Goal: Task Accomplishment & Management: Manage account settings

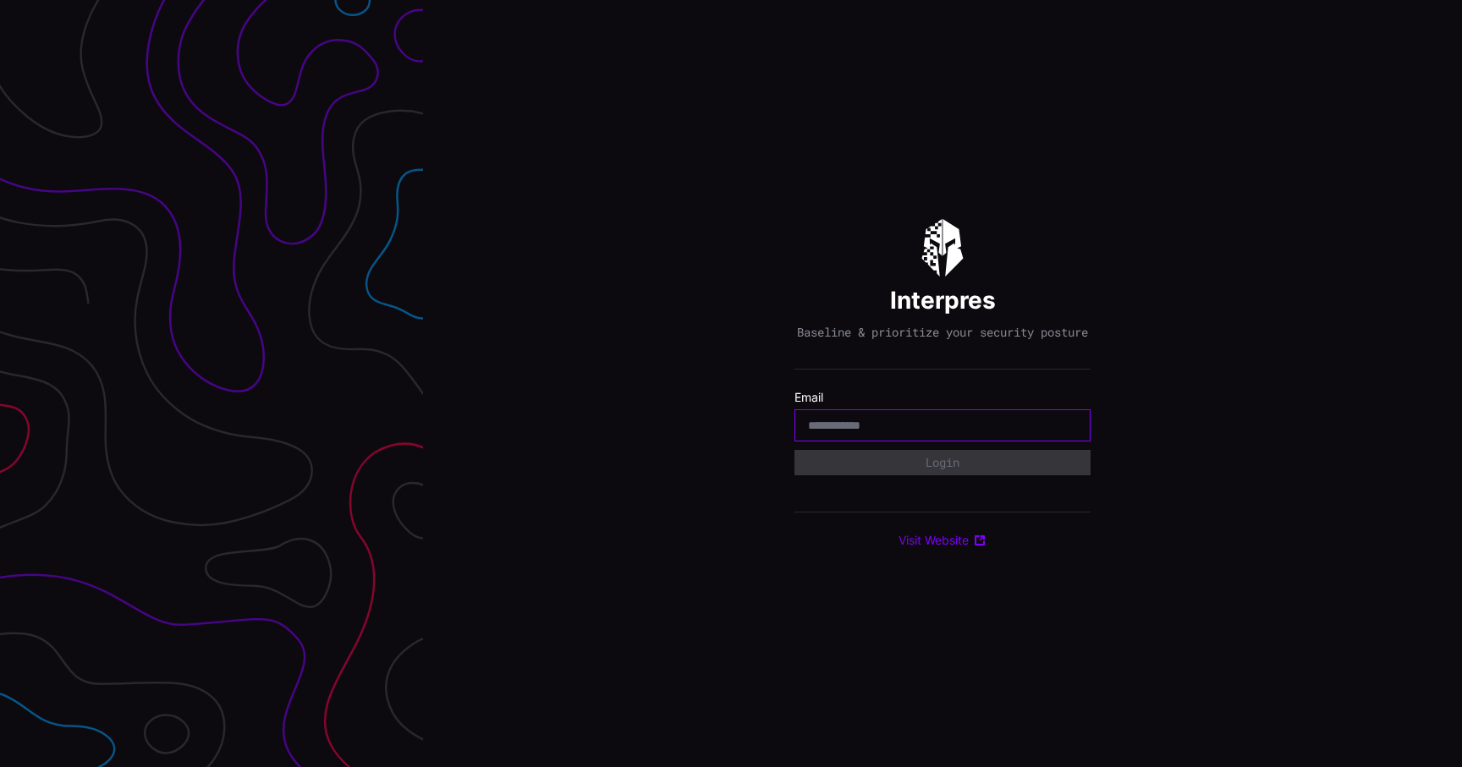
type input "**********"
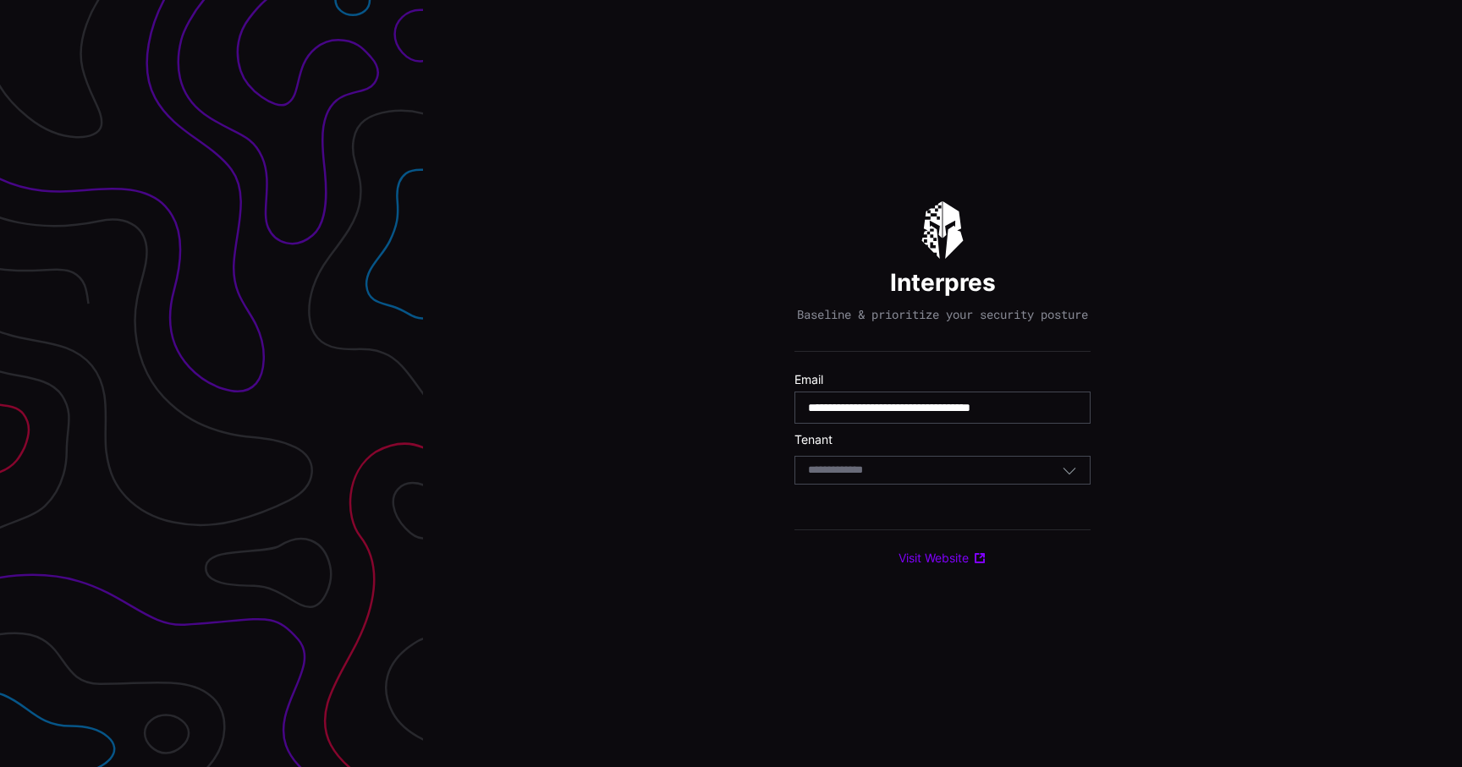
click at [941, 485] on div "Select Tenant" at bounding box center [942, 470] width 296 height 29
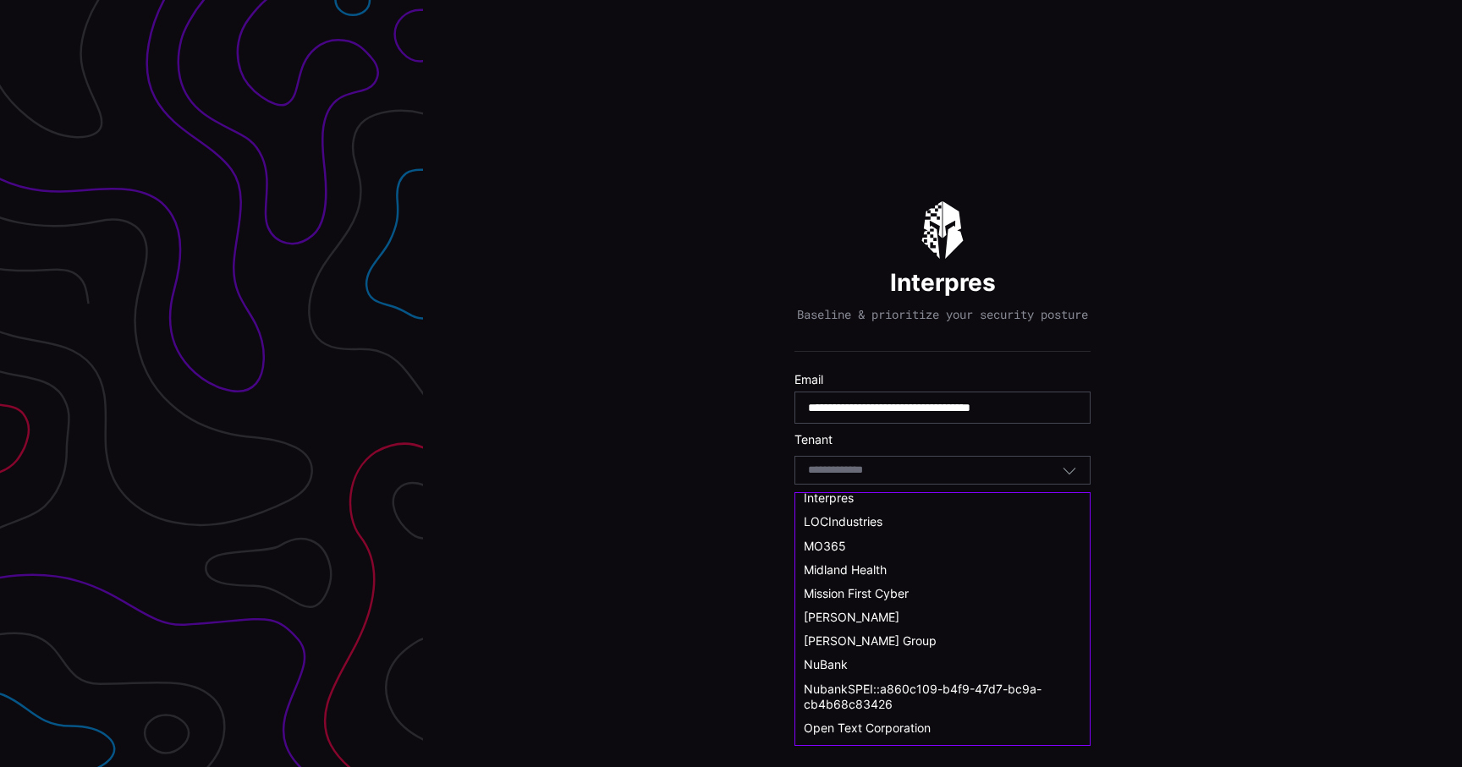
scroll to position [523, 0]
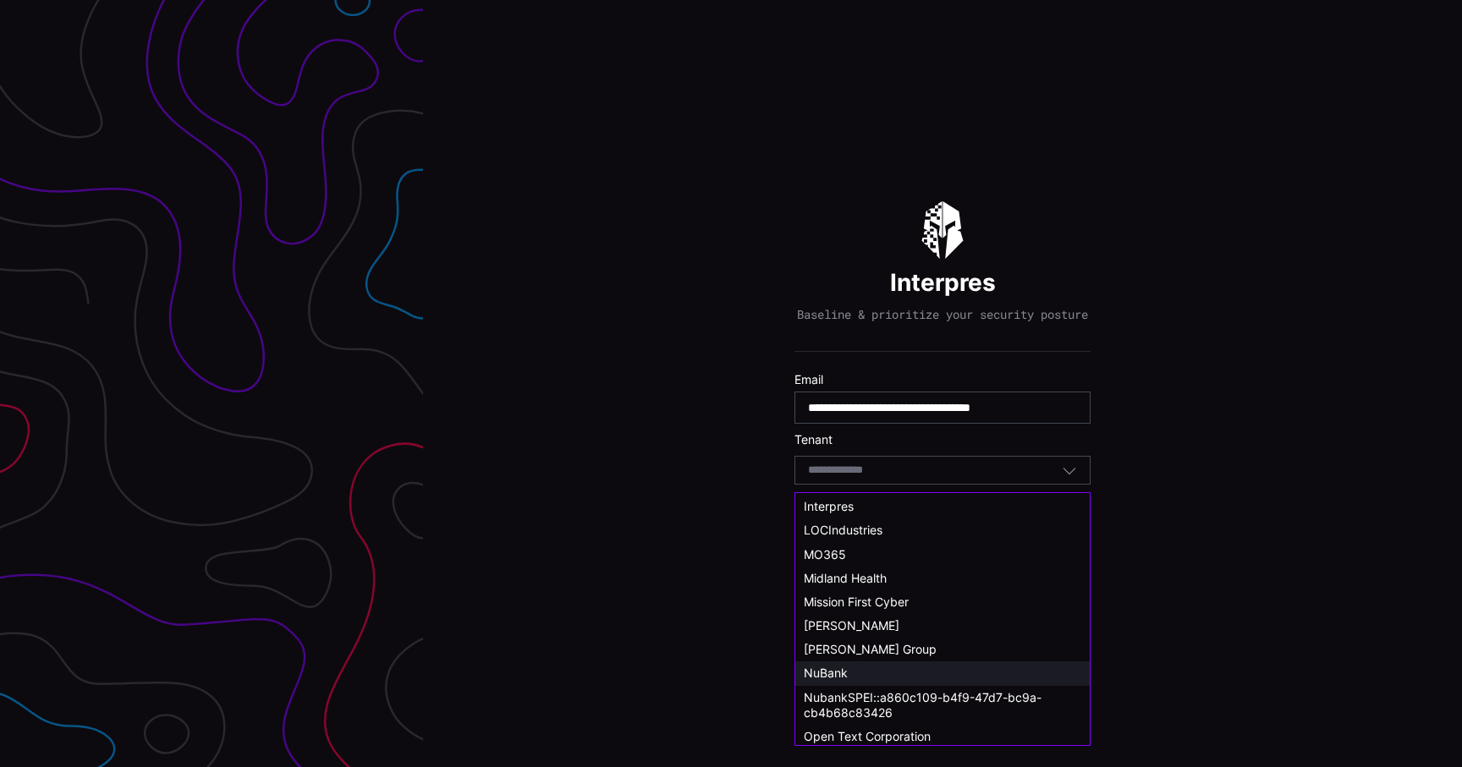
click at [923, 673] on div "NuBank" at bounding box center [942, 673] width 277 height 15
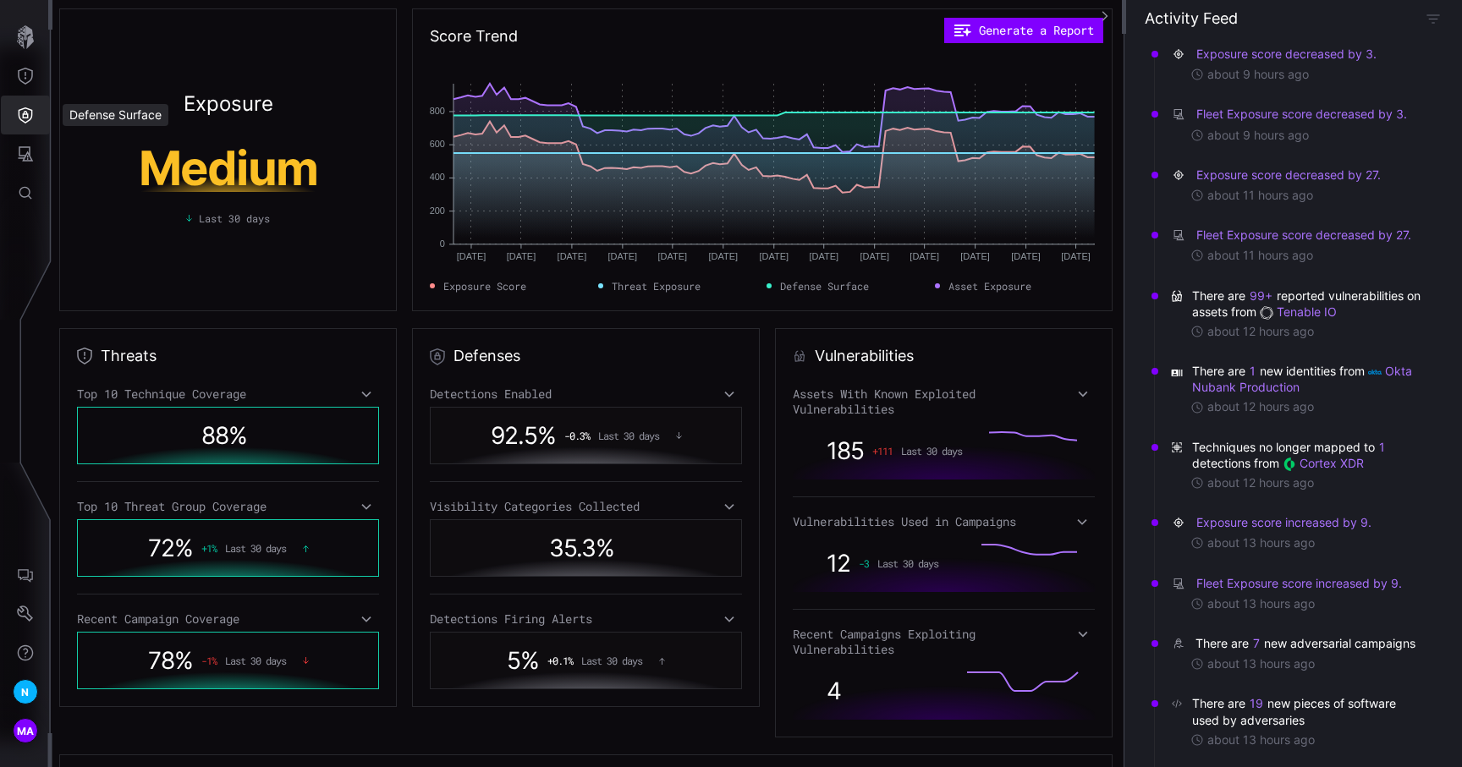
click at [24, 111] on icon "Defense Surface" at bounding box center [25, 115] width 17 height 17
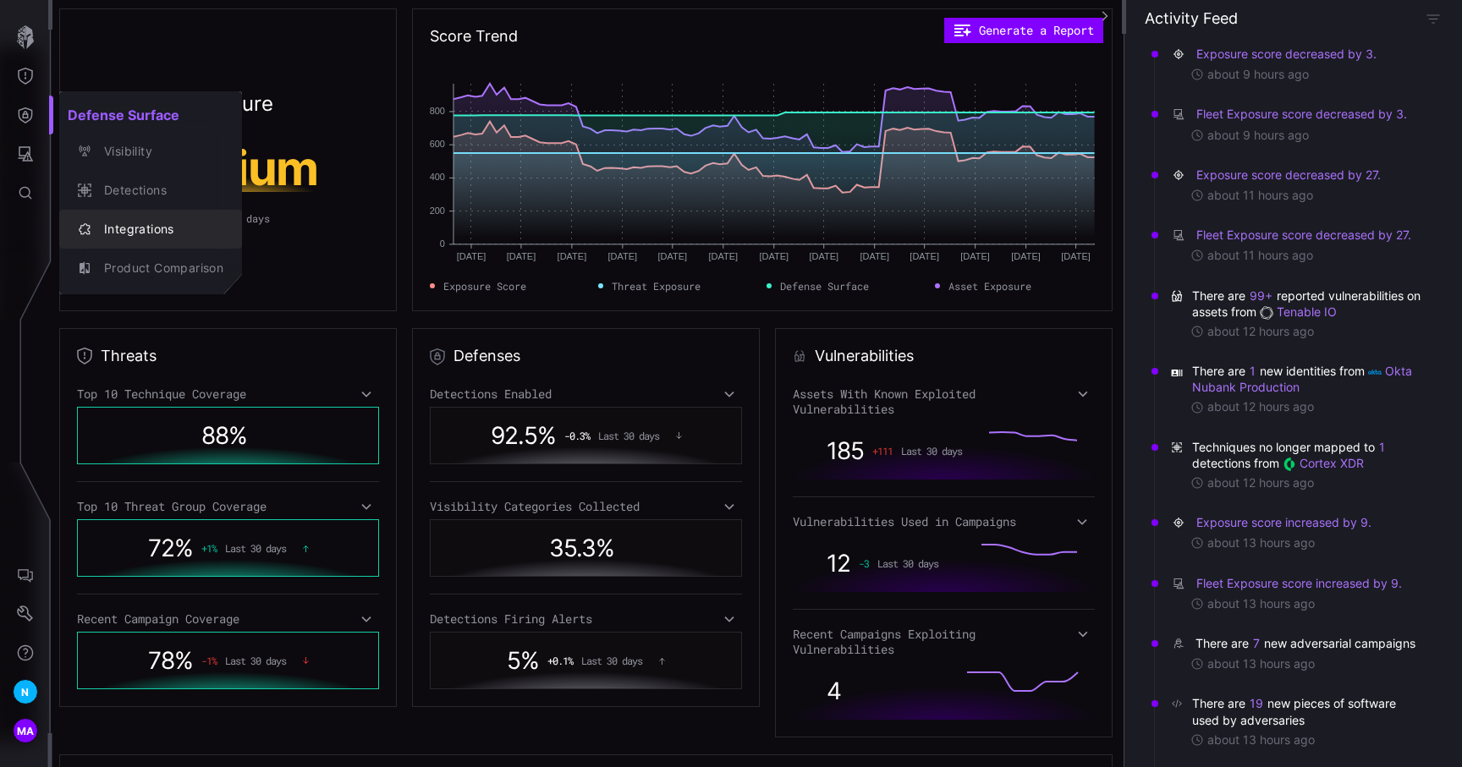
click at [136, 230] on div "Integrations" at bounding box center [160, 229] width 128 height 21
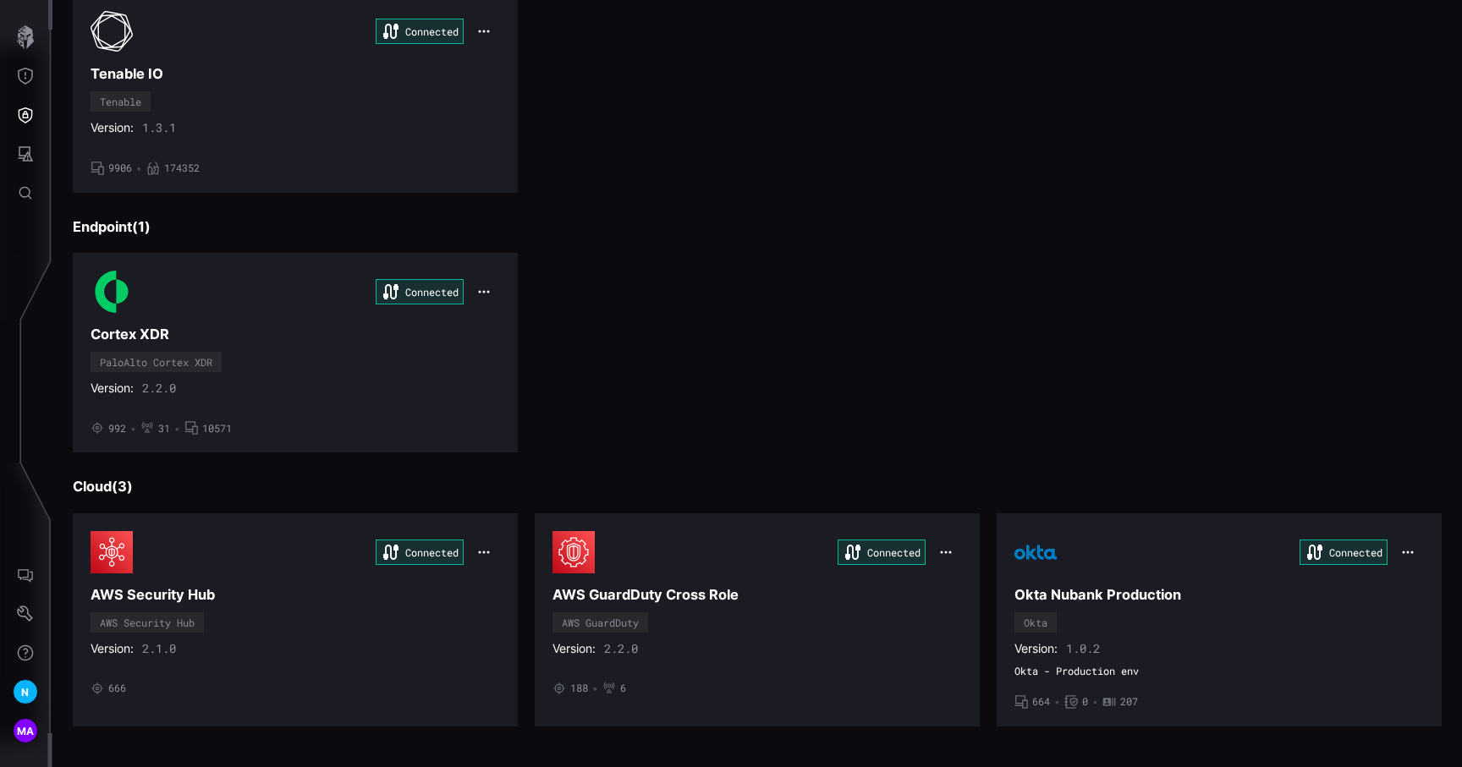
scroll to position [516, 0]
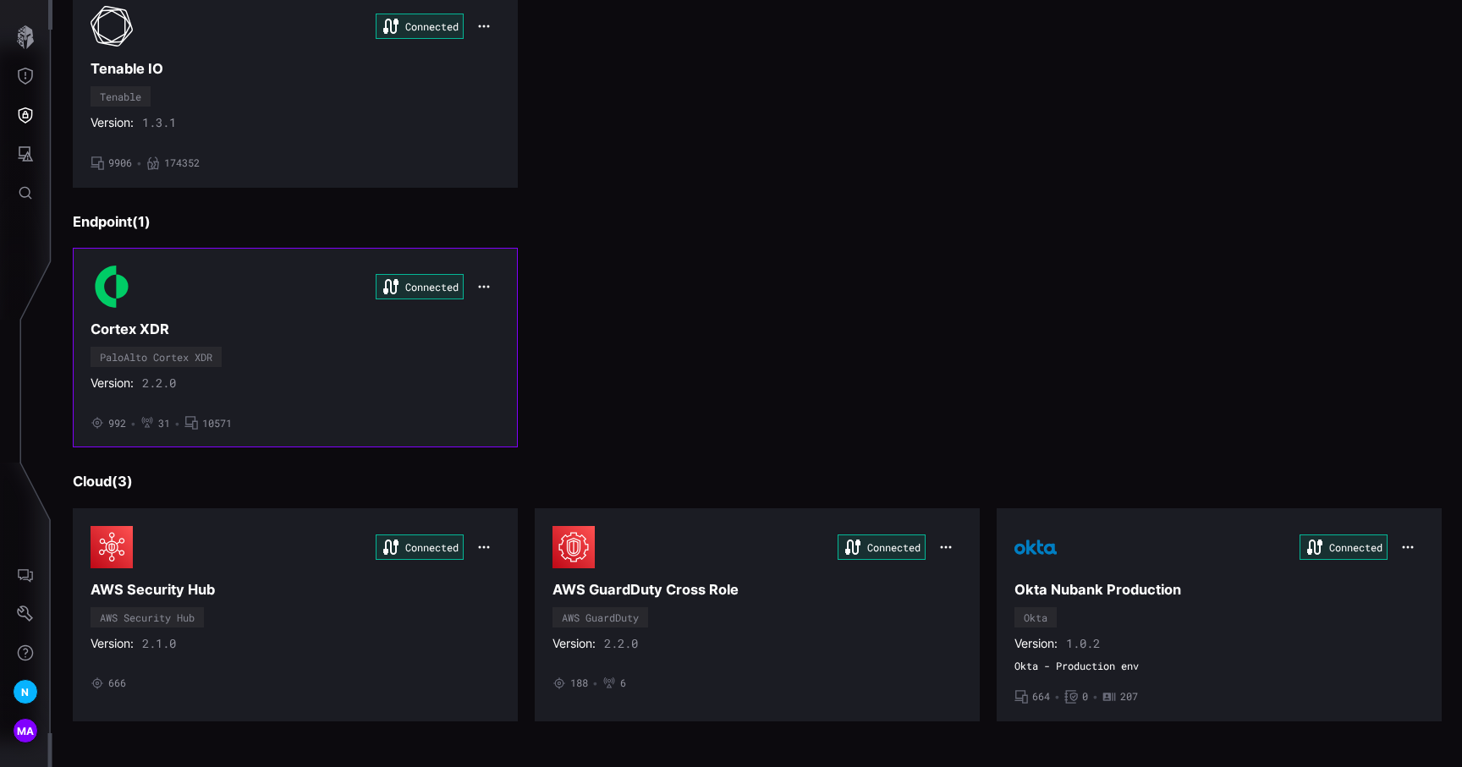
click at [390, 324] on h3 "Cortex XDR" at bounding box center [295, 330] width 409 height 18
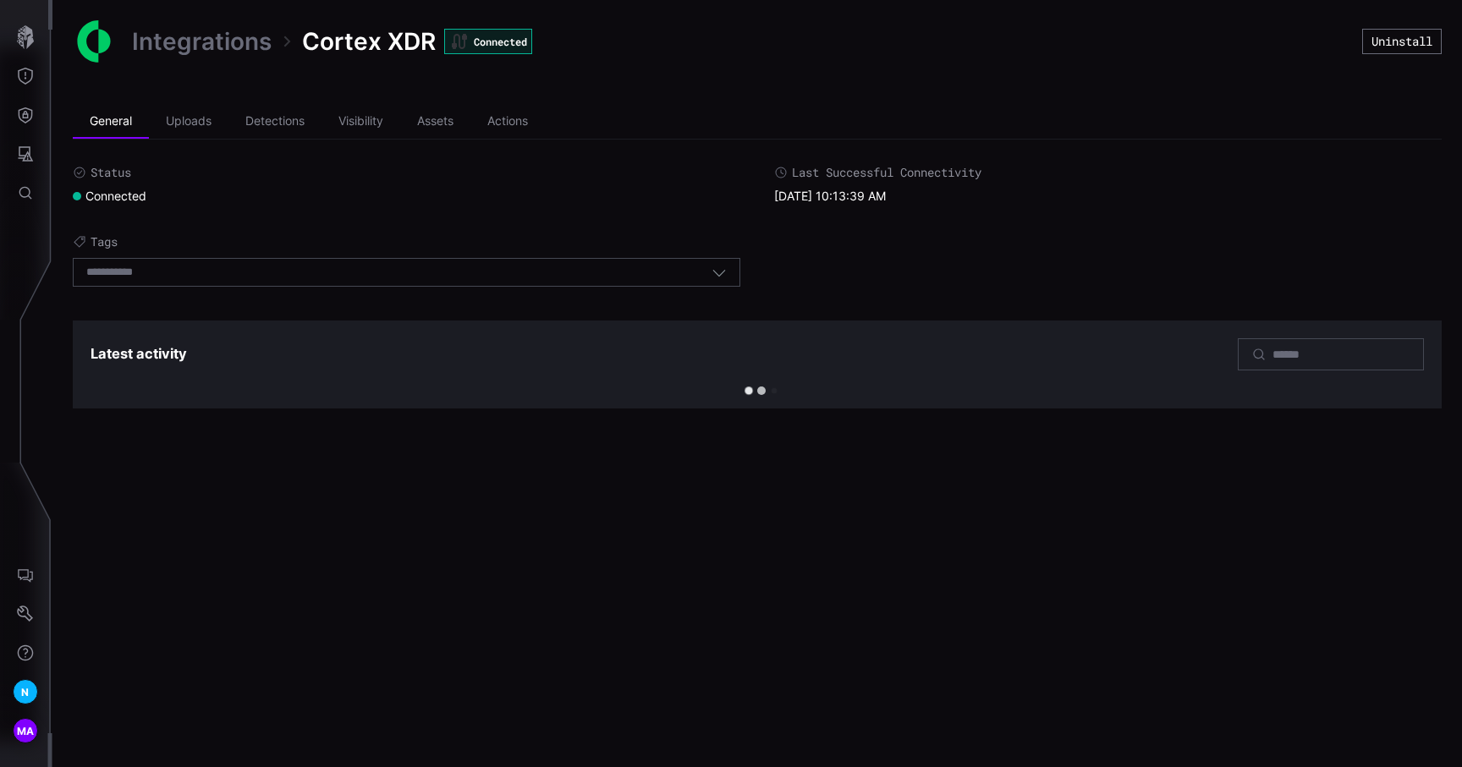
click at [229, 32] on link "Integrations" at bounding box center [202, 41] width 140 height 30
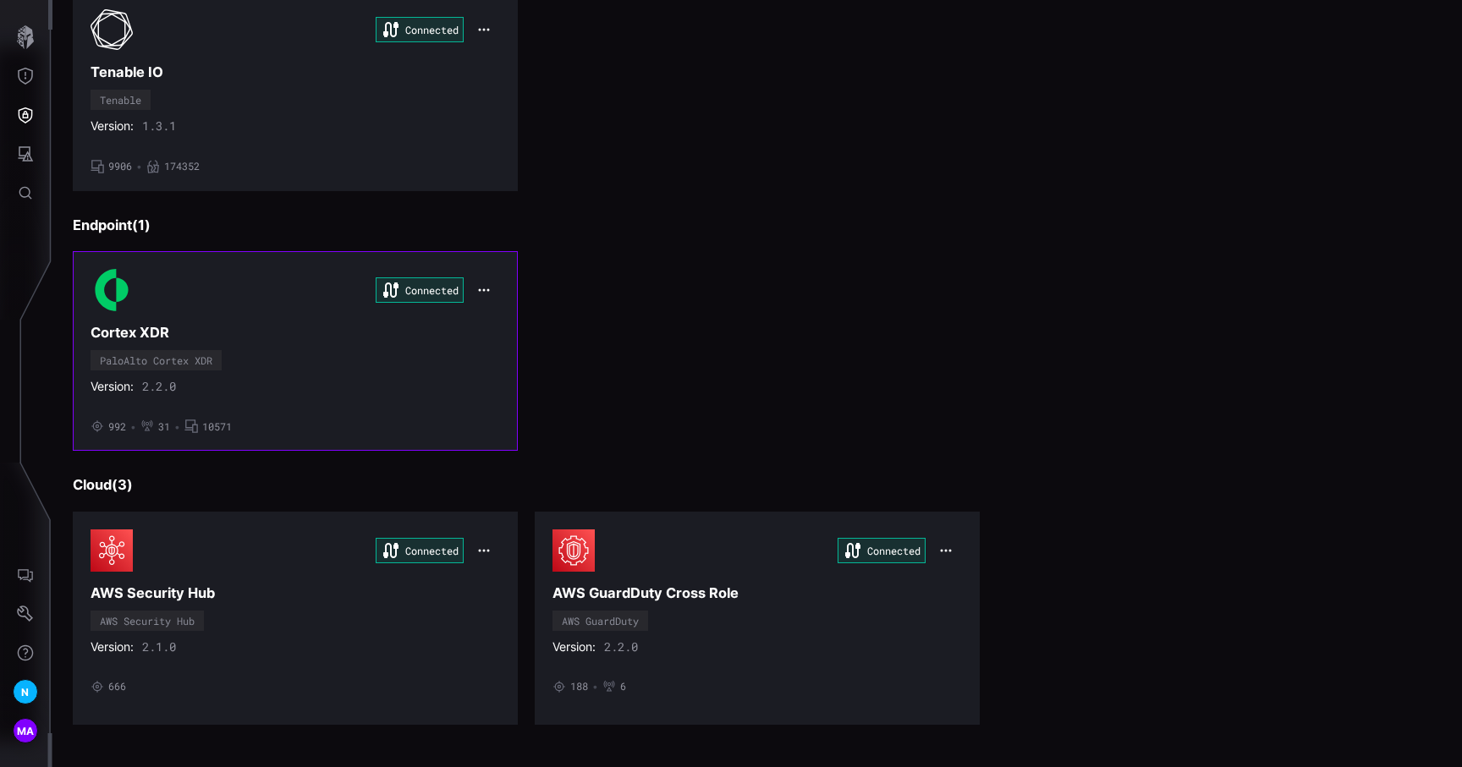
scroll to position [516, 0]
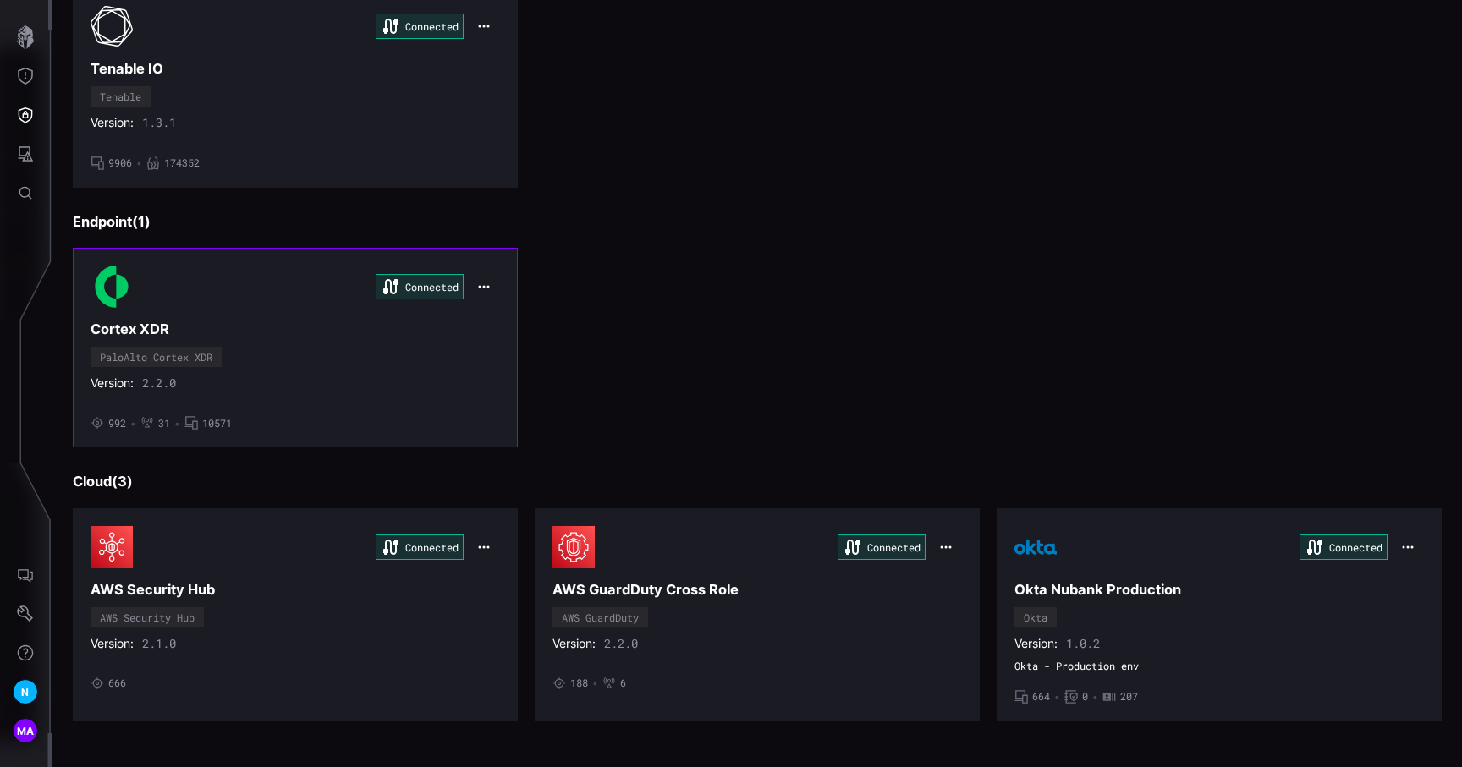
click at [486, 281] on icon "button" at bounding box center [484, 287] width 14 height 14
click at [496, 319] on div "Edit" at bounding box center [515, 324] width 58 height 14
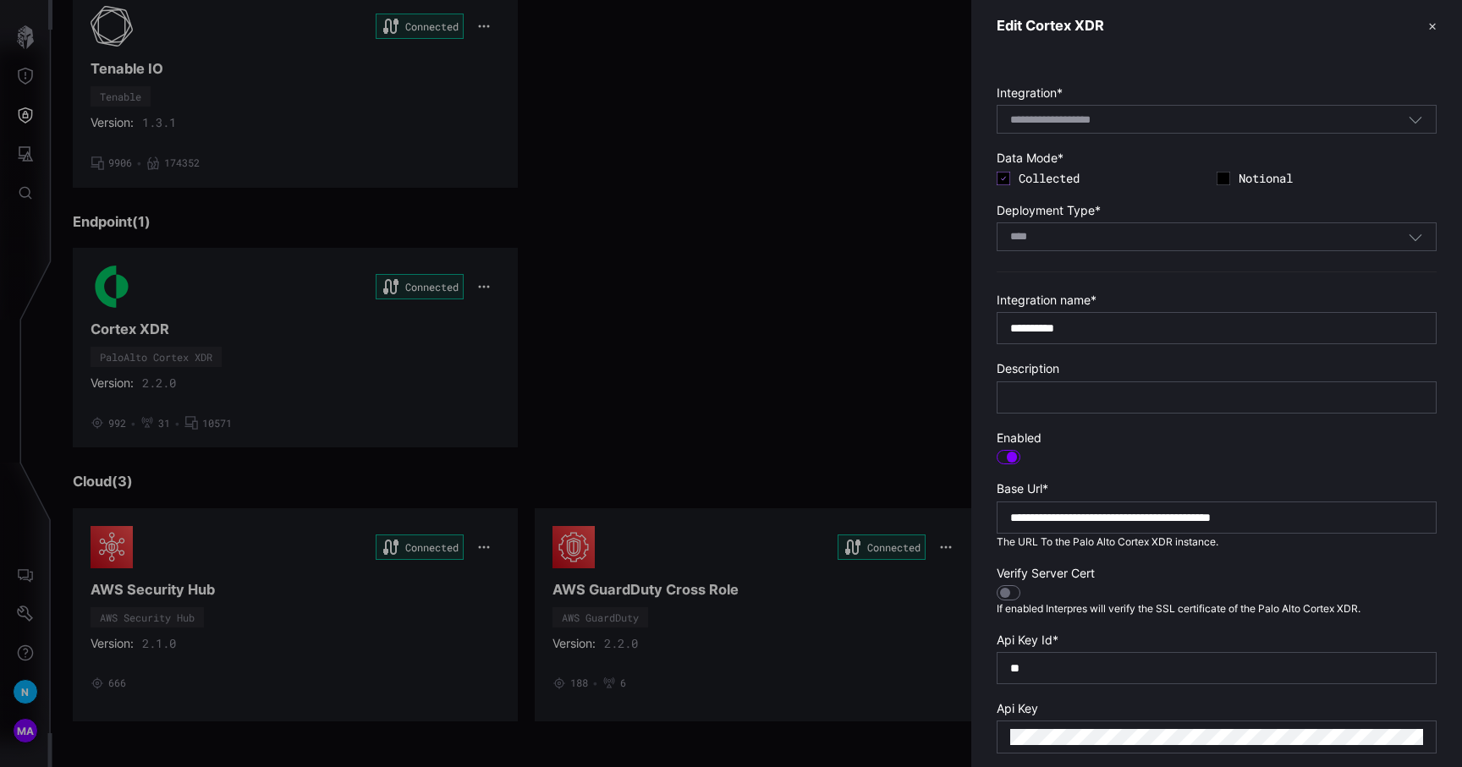
click at [23, 727] on div at bounding box center [731, 383] width 1462 height 767
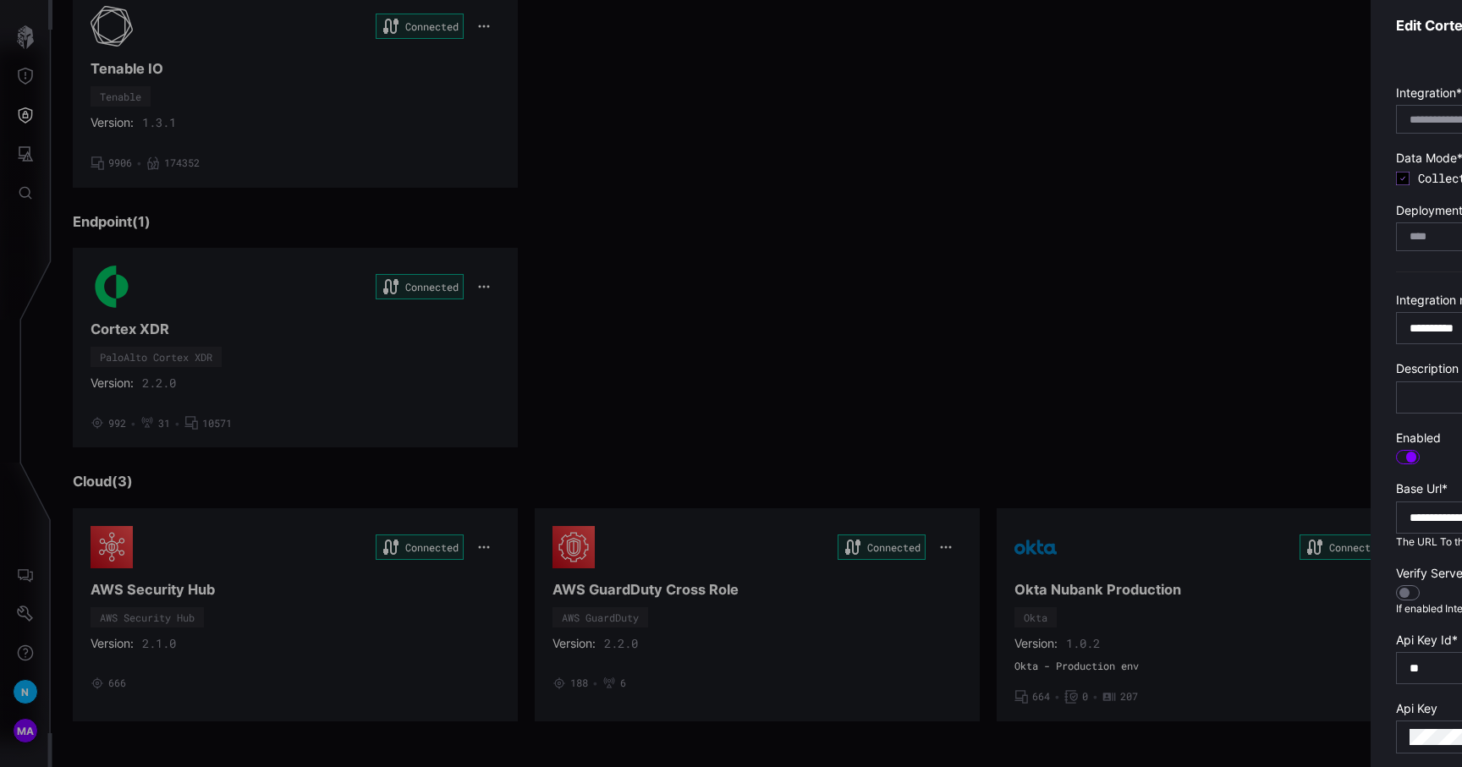
click at [23, 727] on div at bounding box center [731, 383] width 1462 height 767
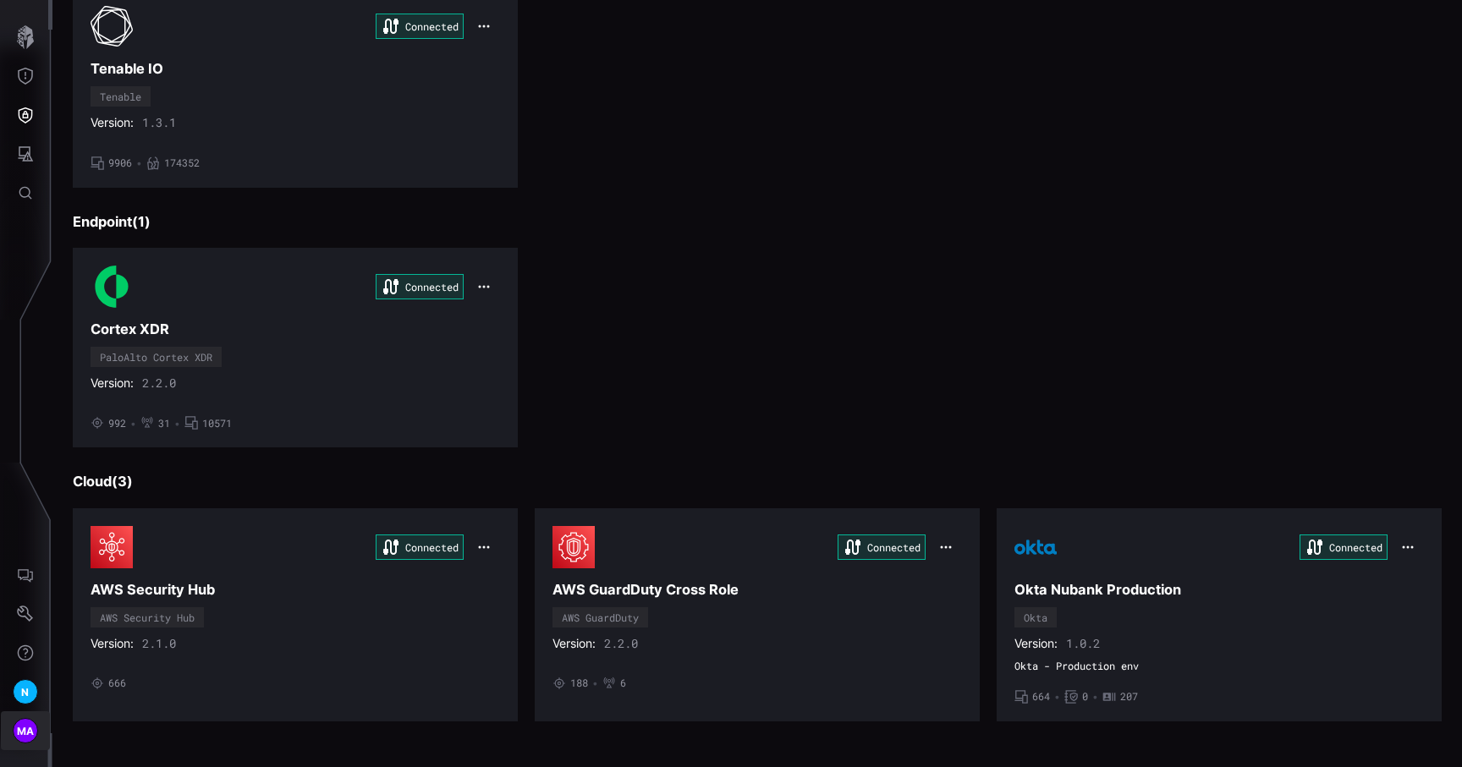
click at [23, 727] on span "MA" at bounding box center [26, 731] width 18 height 18
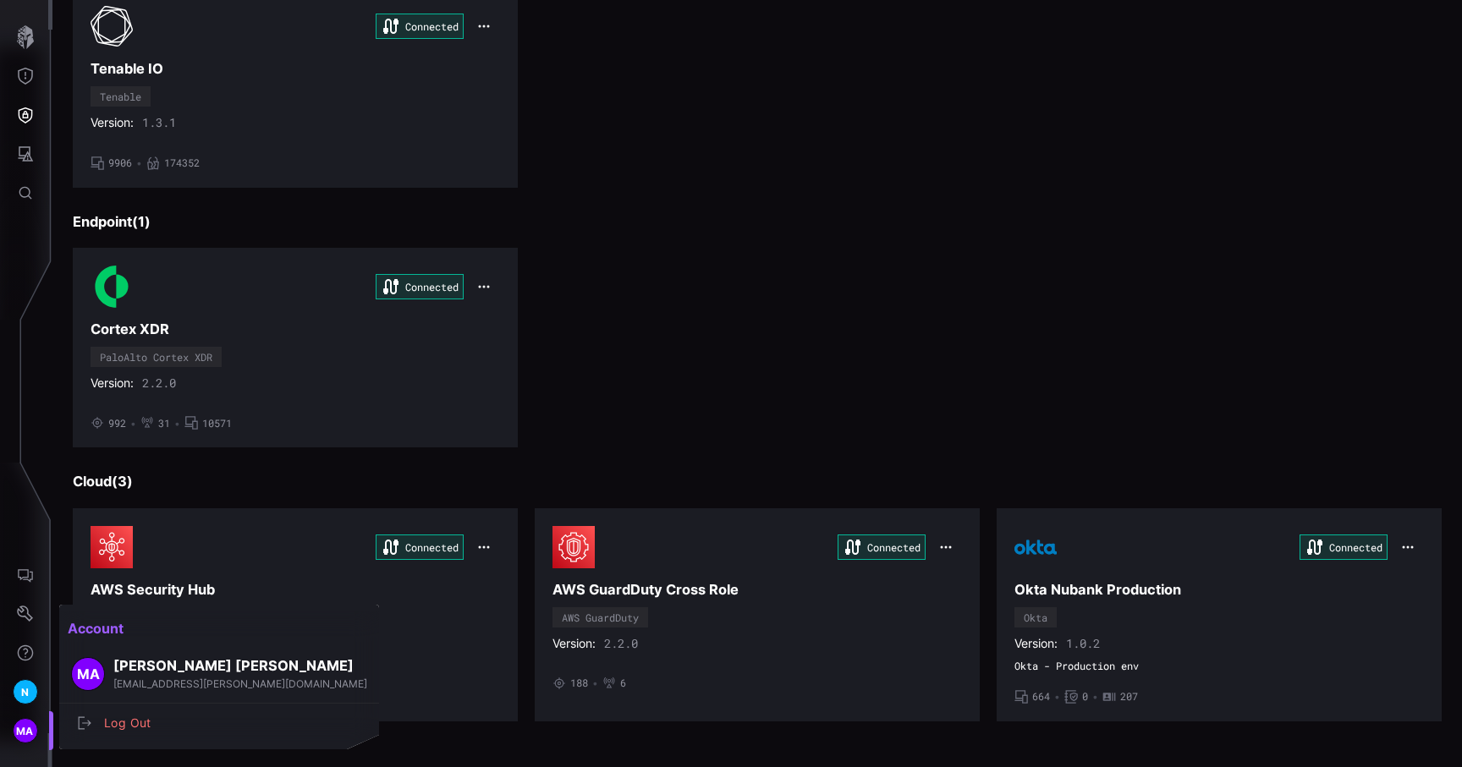
click at [41, 702] on div at bounding box center [731, 383] width 1462 height 767
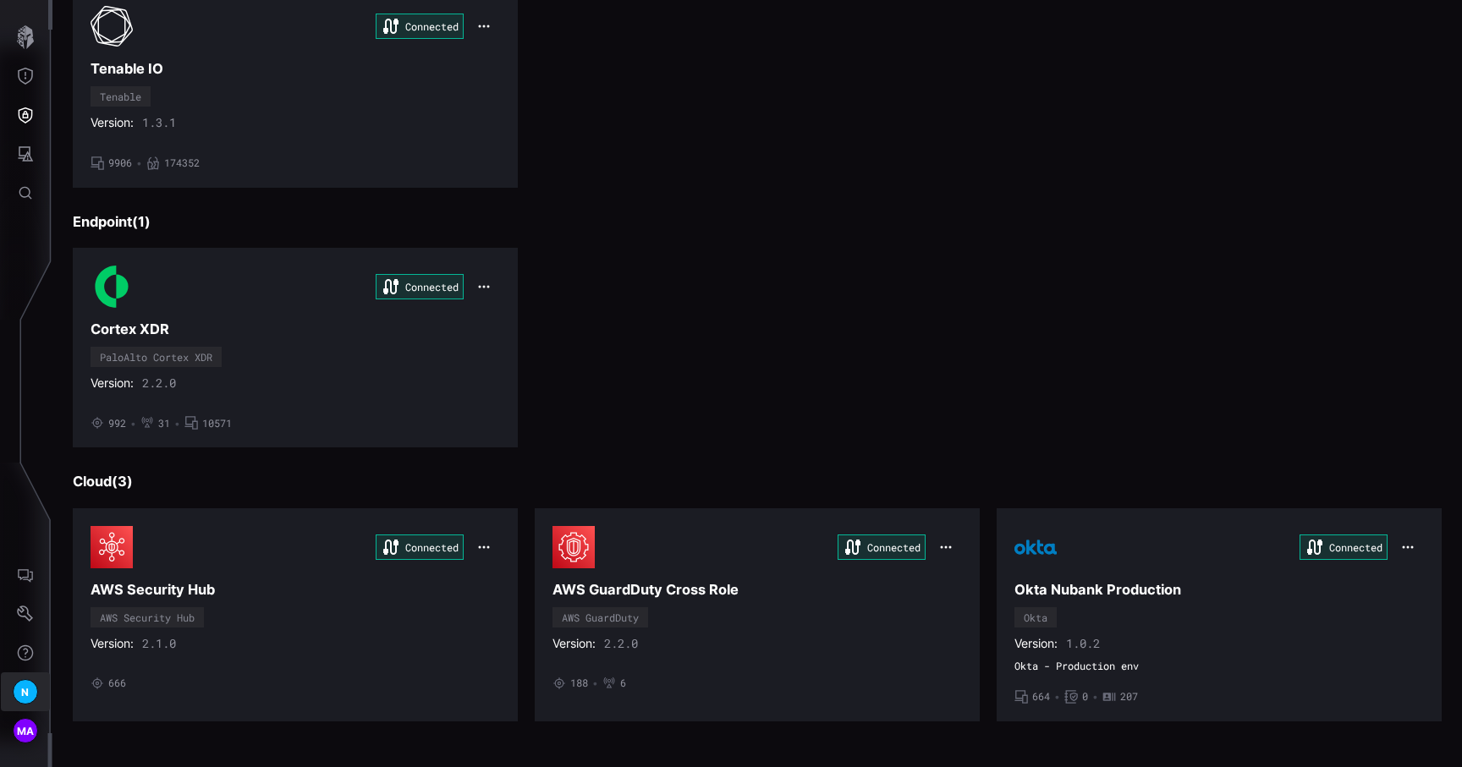
click at [30, 695] on div "N" at bounding box center [25, 691] width 25 height 25
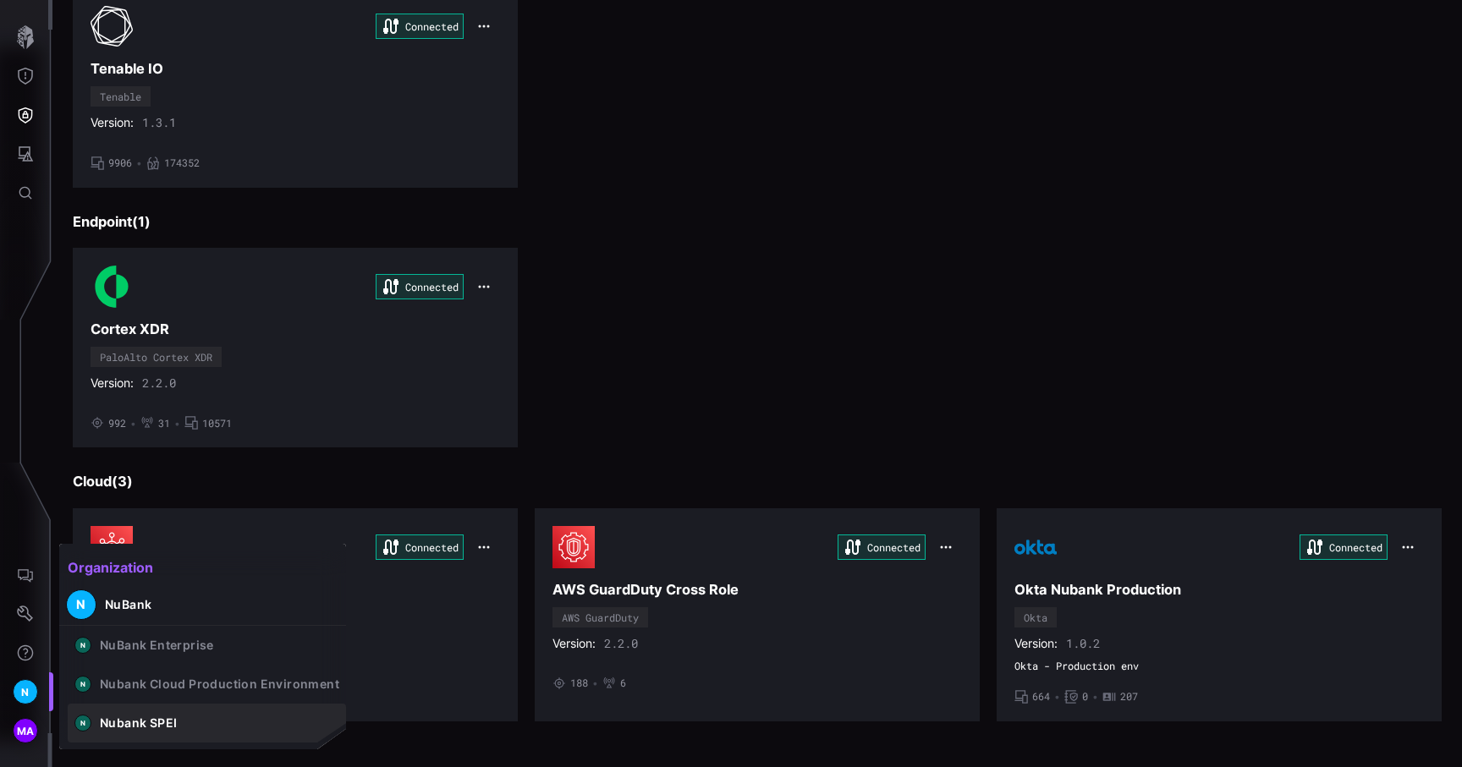
click at [128, 716] on div "Nubank SPEI" at bounding box center [138, 723] width 77 height 15
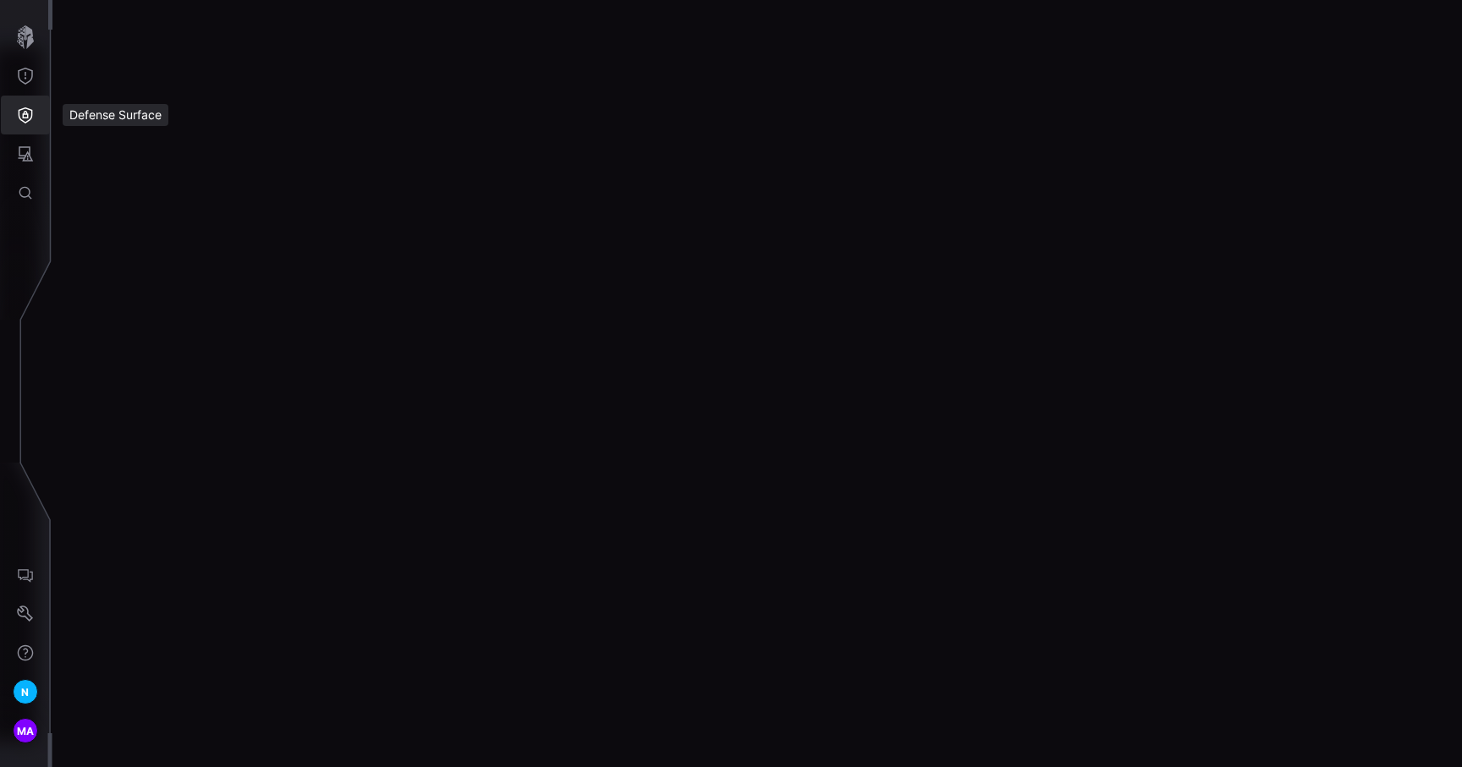
click at [28, 126] on button "Defense Surface" at bounding box center [25, 115] width 49 height 39
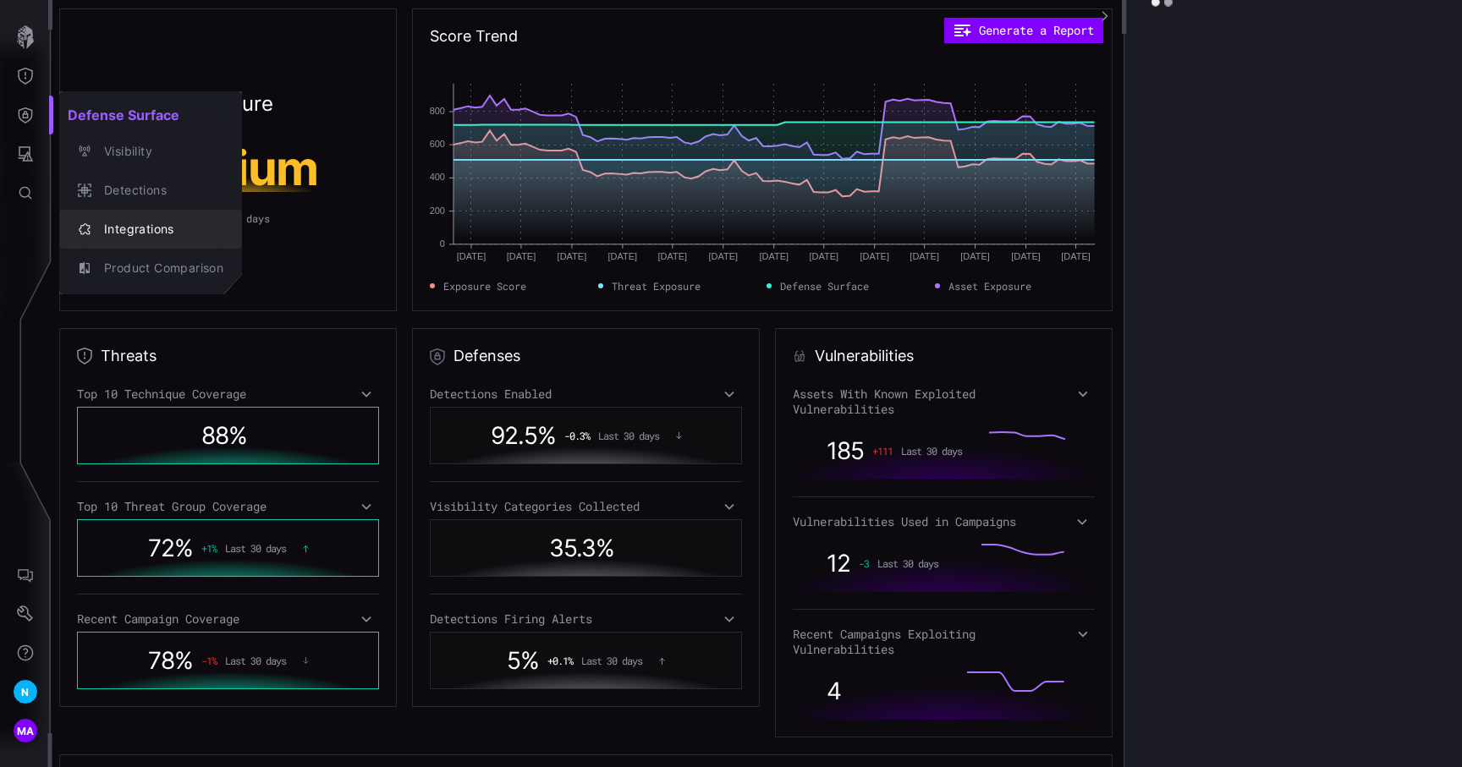
click at [137, 230] on div "Integrations" at bounding box center [160, 229] width 128 height 21
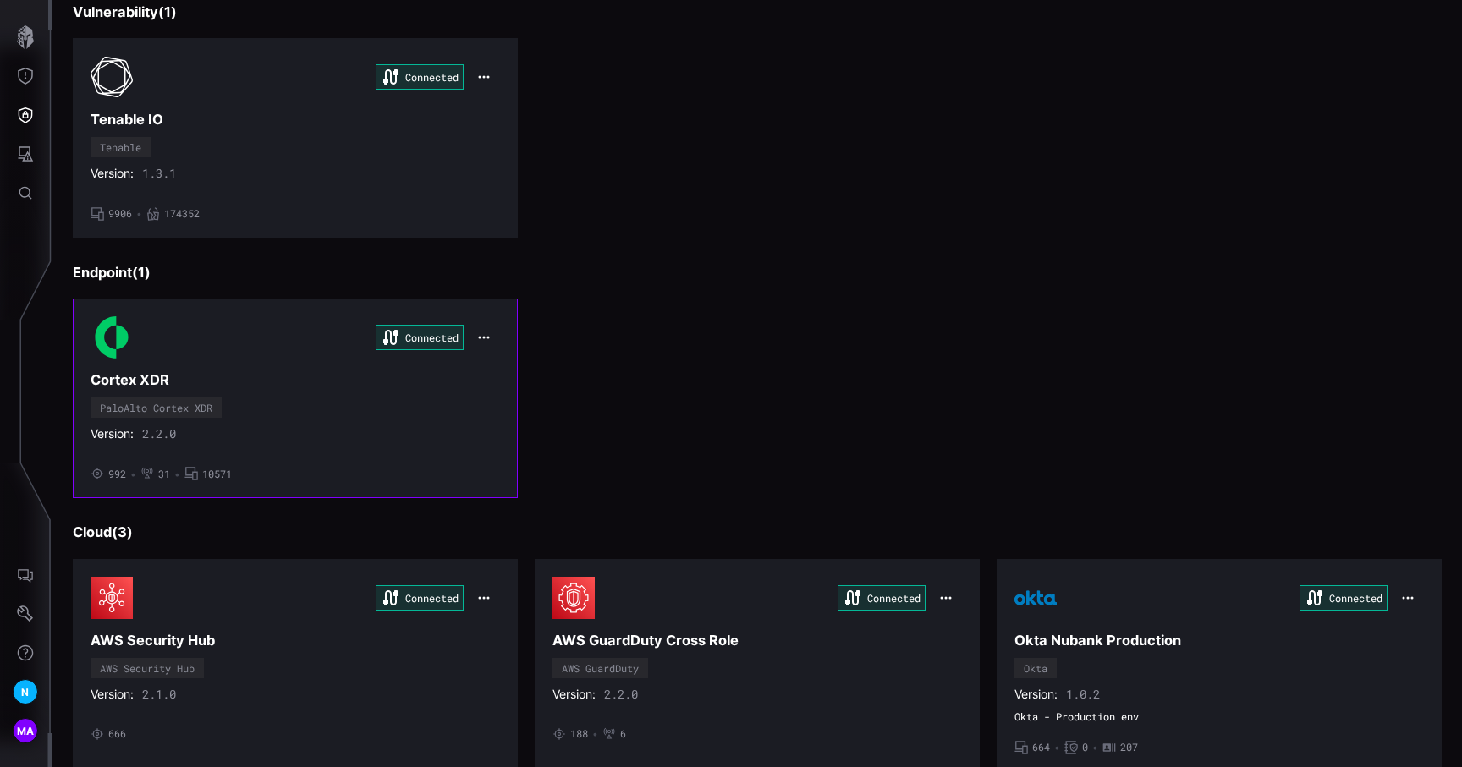
scroll to position [516, 0]
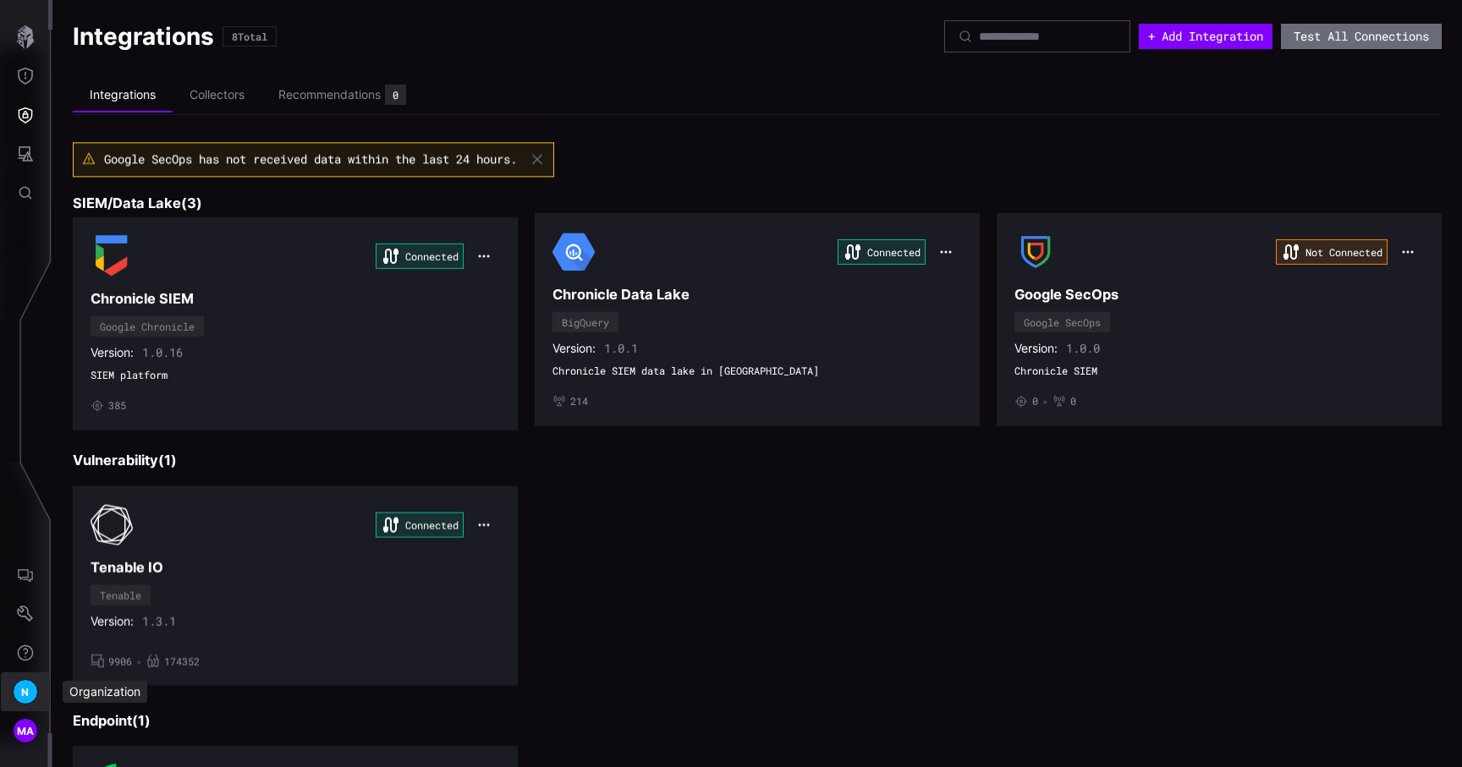
click at [29, 683] on span "N" at bounding box center [25, 692] width 8 height 18
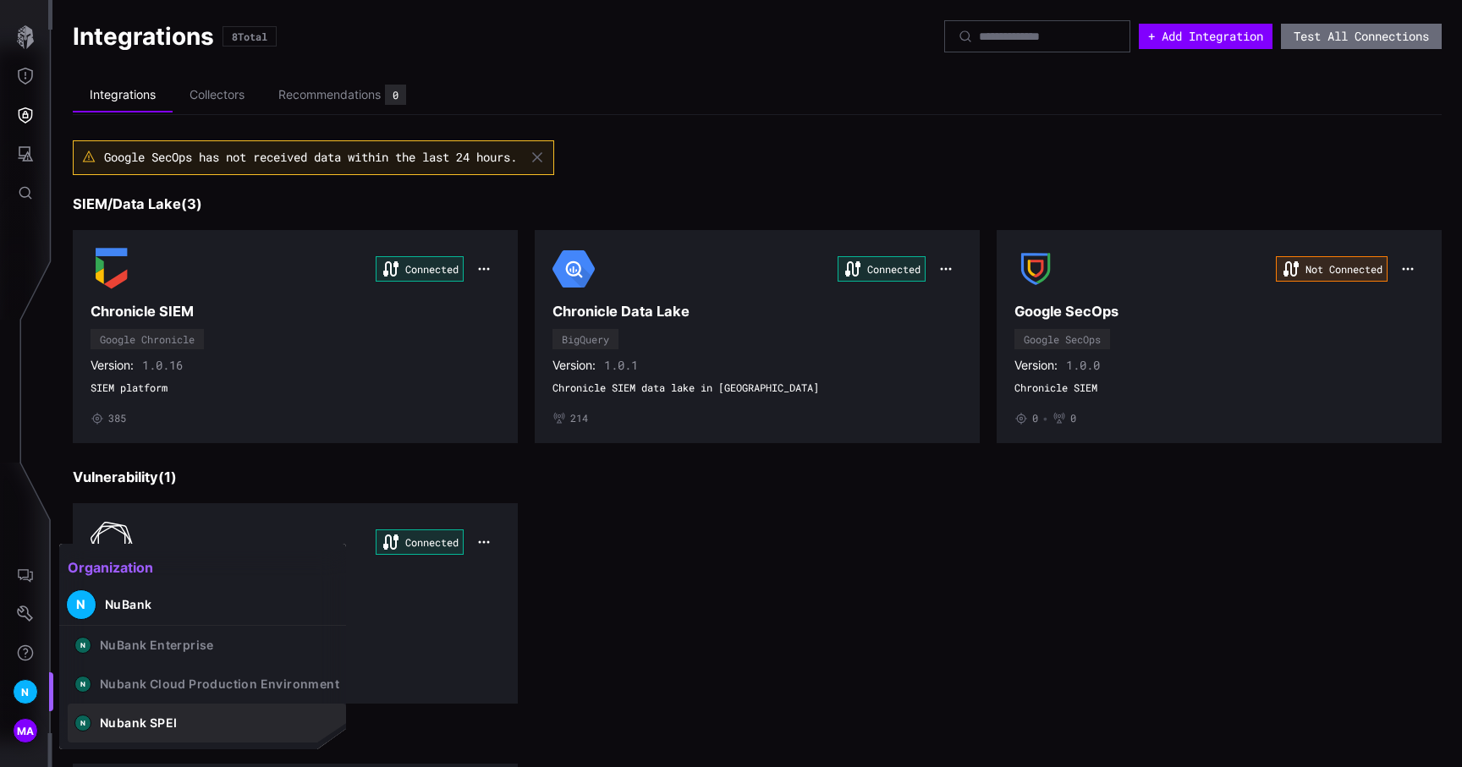
click at [151, 726] on div "Nubank SPEI" at bounding box center [138, 723] width 77 height 15
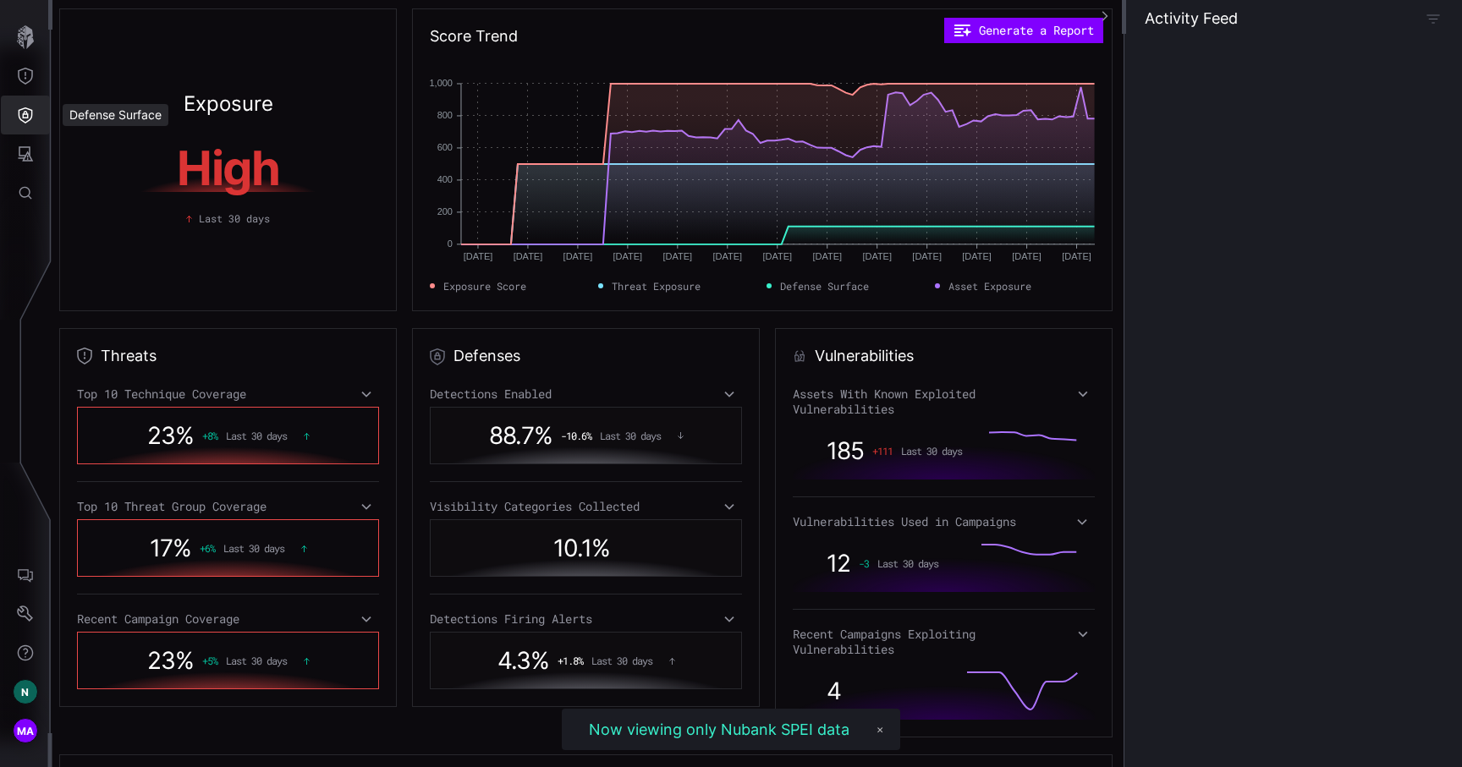
click at [29, 102] on button "Defense Surface" at bounding box center [25, 115] width 49 height 39
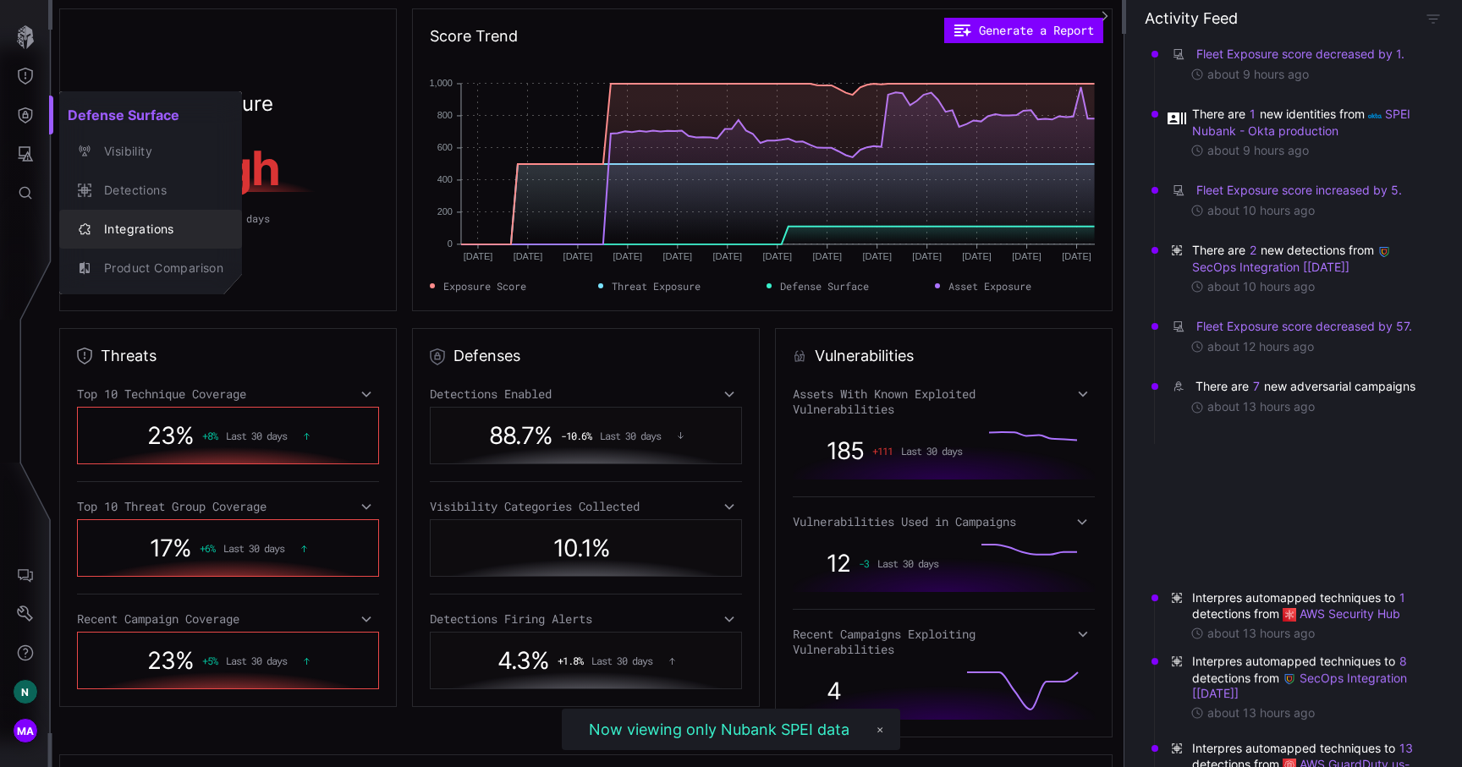
click at [129, 242] on button "Integrations" at bounding box center [150, 229] width 183 height 39
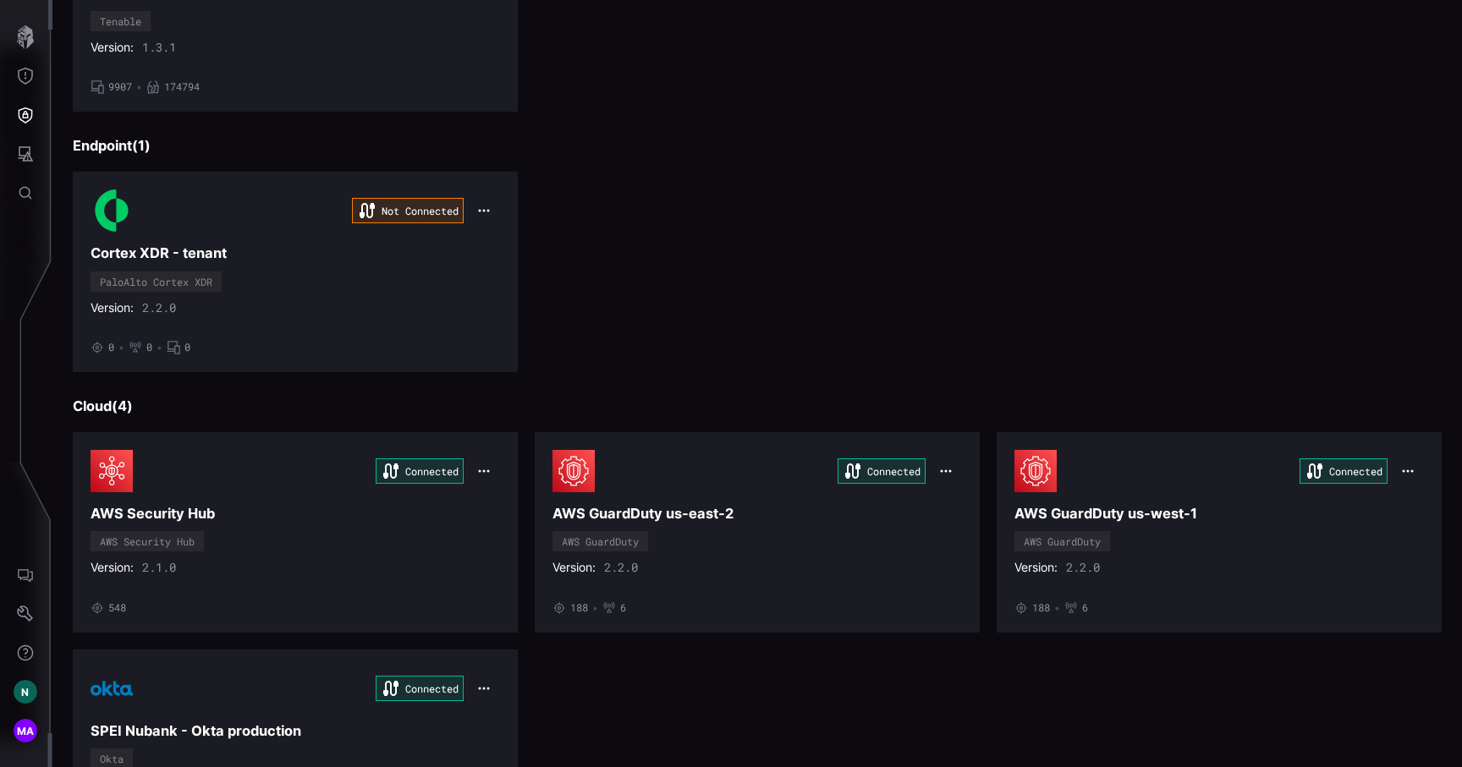
scroll to position [589, 0]
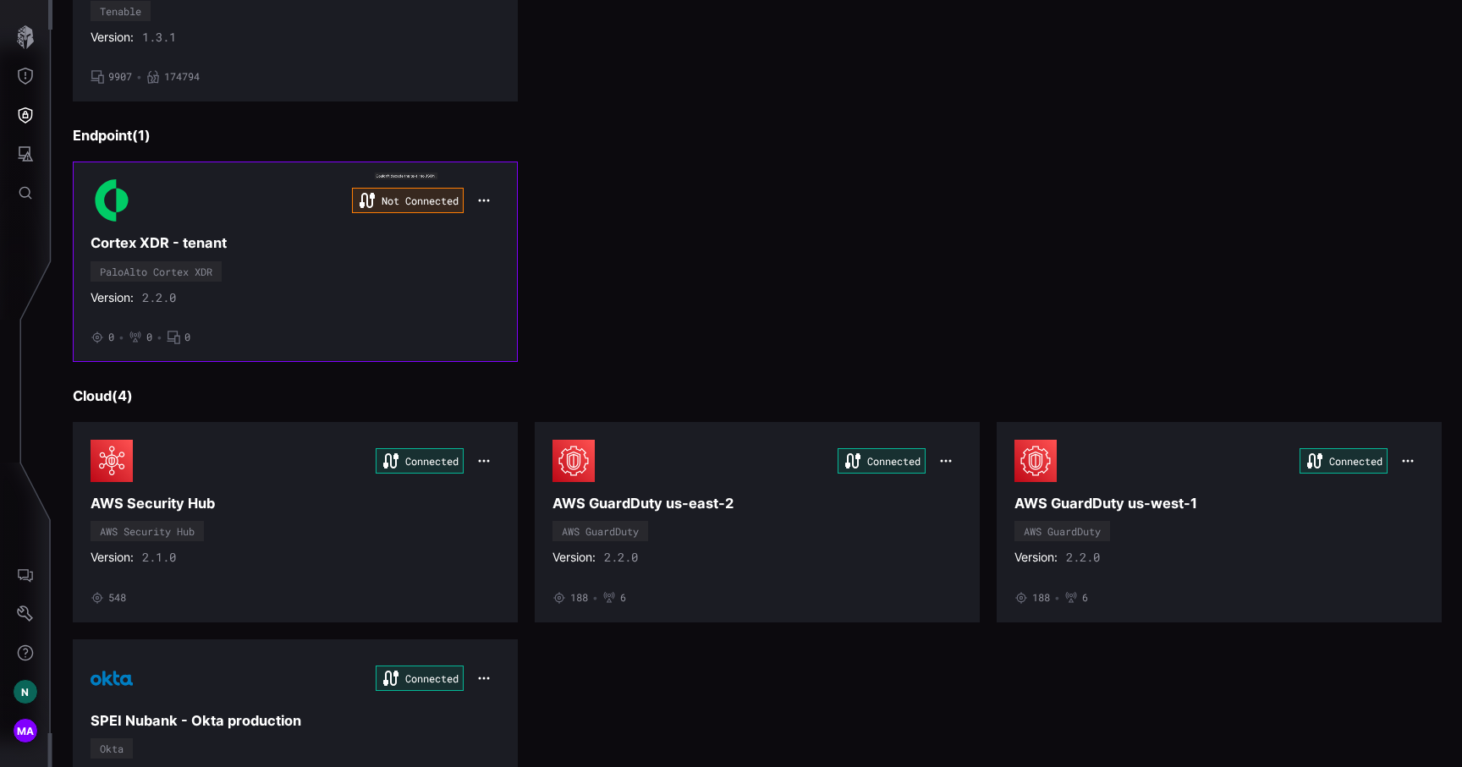
click at [409, 297] on div "Version: 2.2.0" at bounding box center [295, 297] width 409 height 15
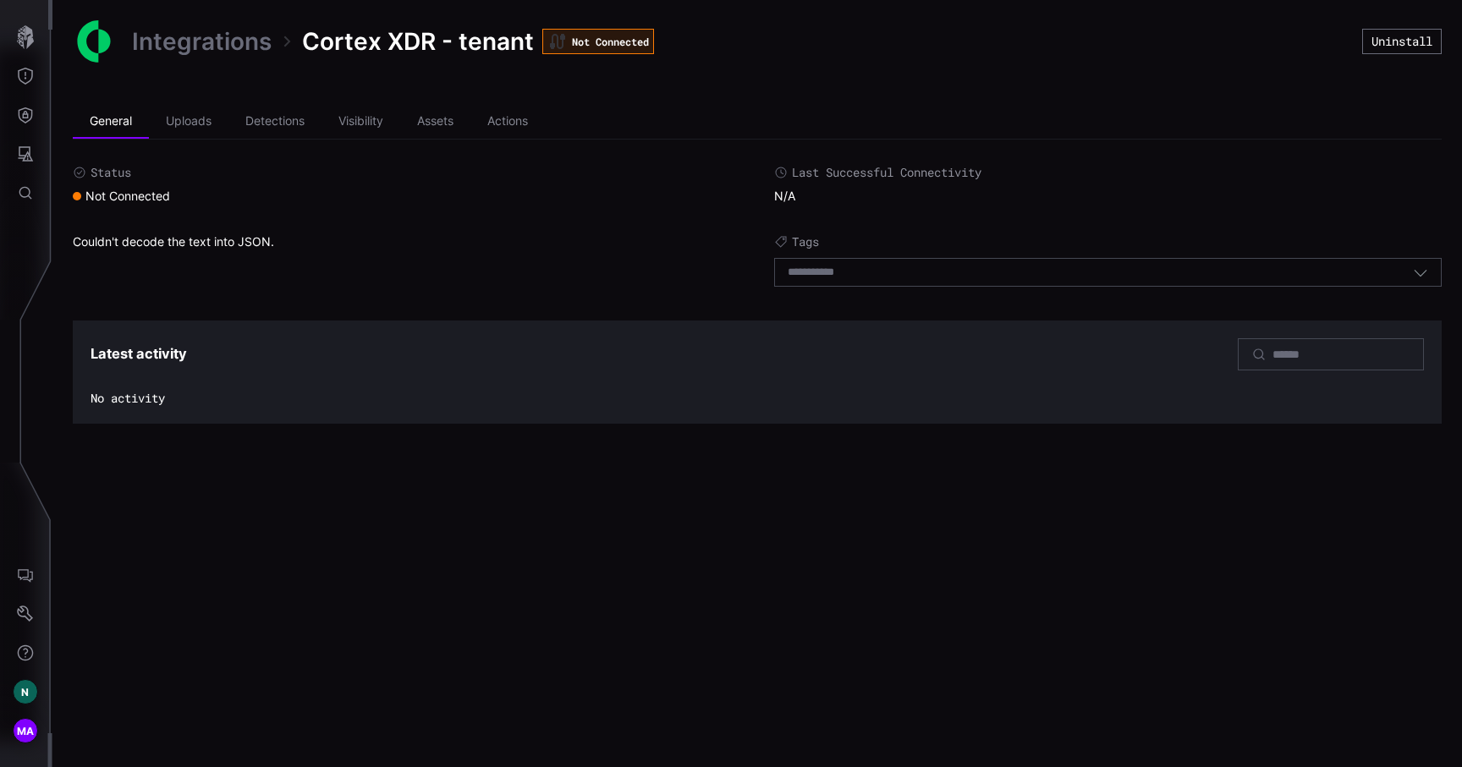
click at [198, 26] on link "Integrations" at bounding box center [202, 41] width 140 height 30
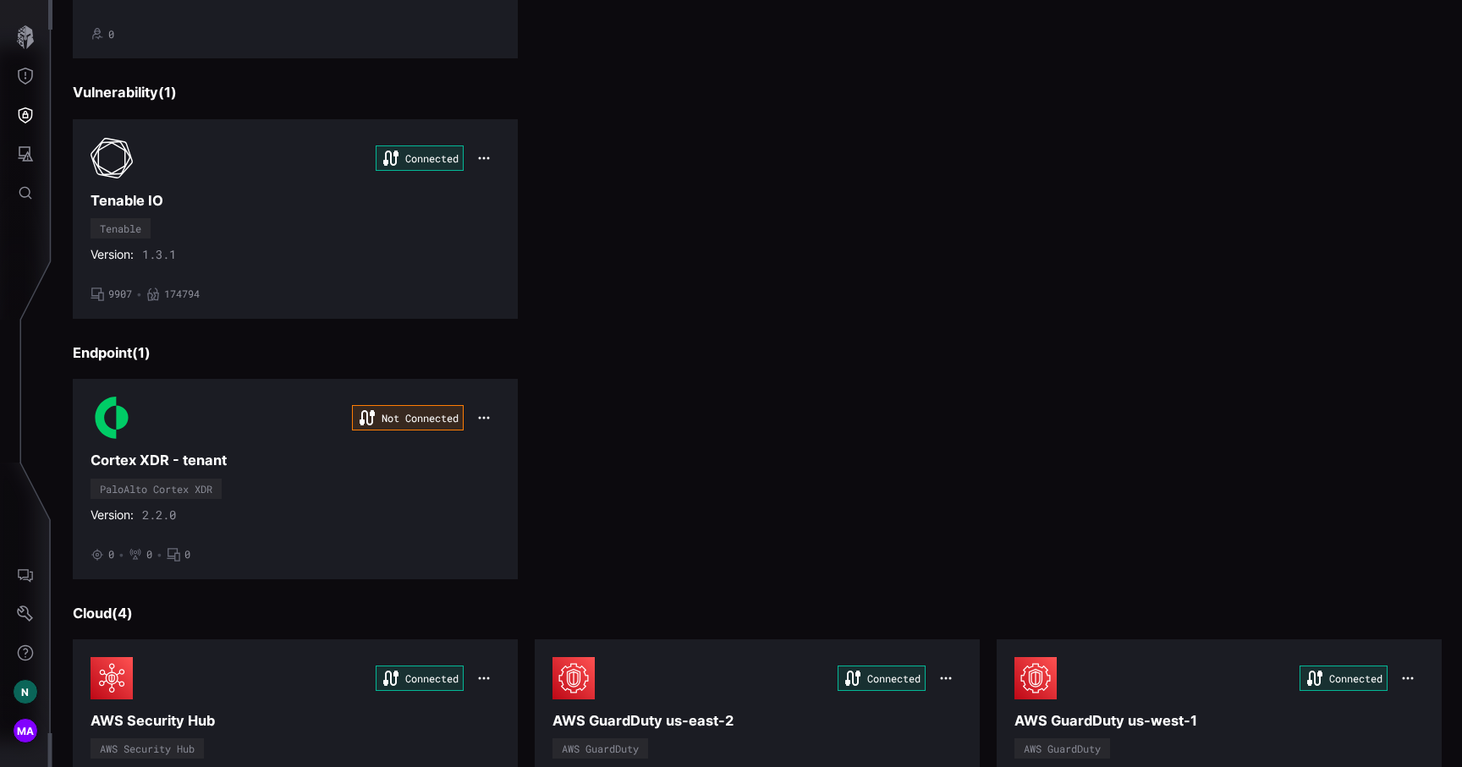
scroll to position [419, 0]
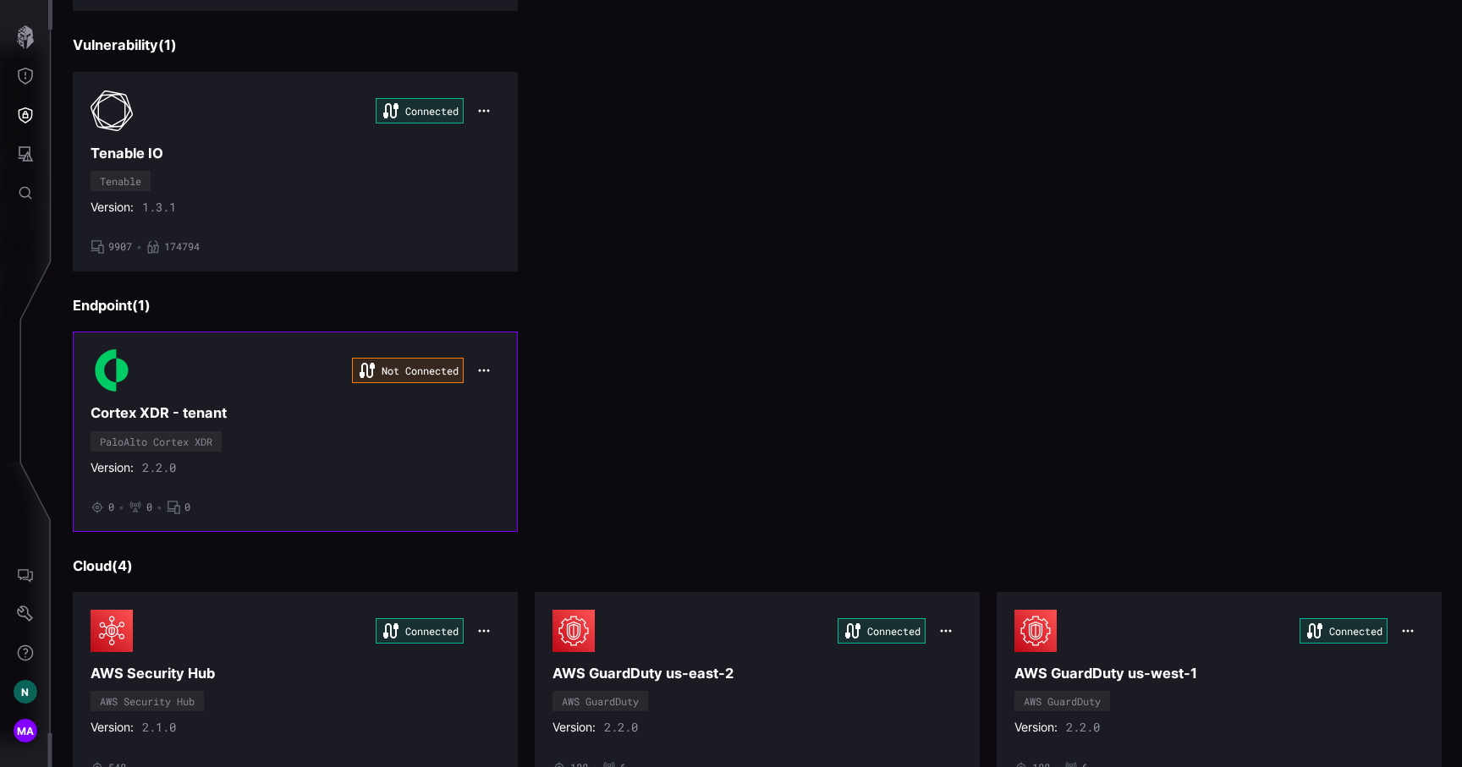
click at [489, 372] on icon "button" at bounding box center [484, 371] width 14 height 14
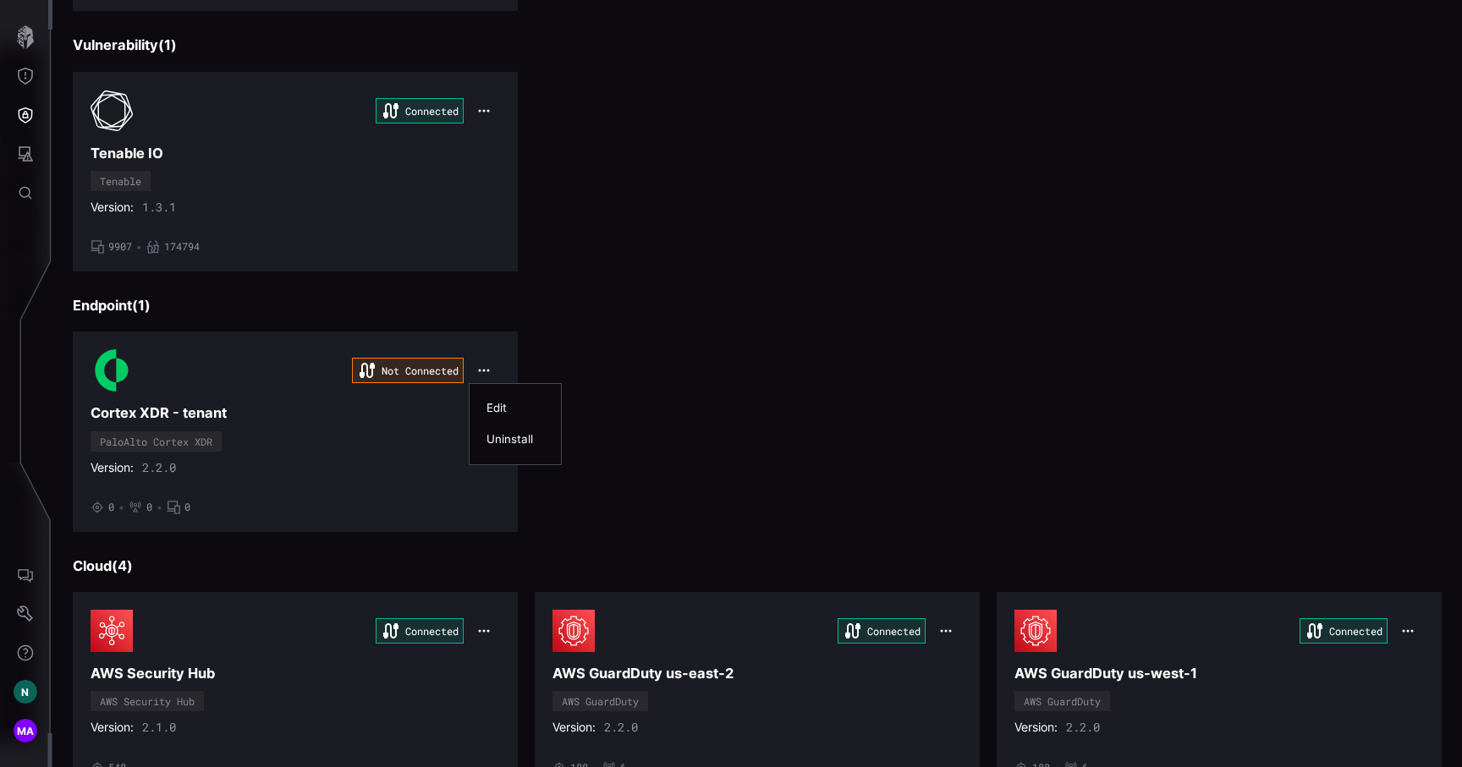
click at [499, 405] on div "Edit" at bounding box center [515, 408] width 58 height 14
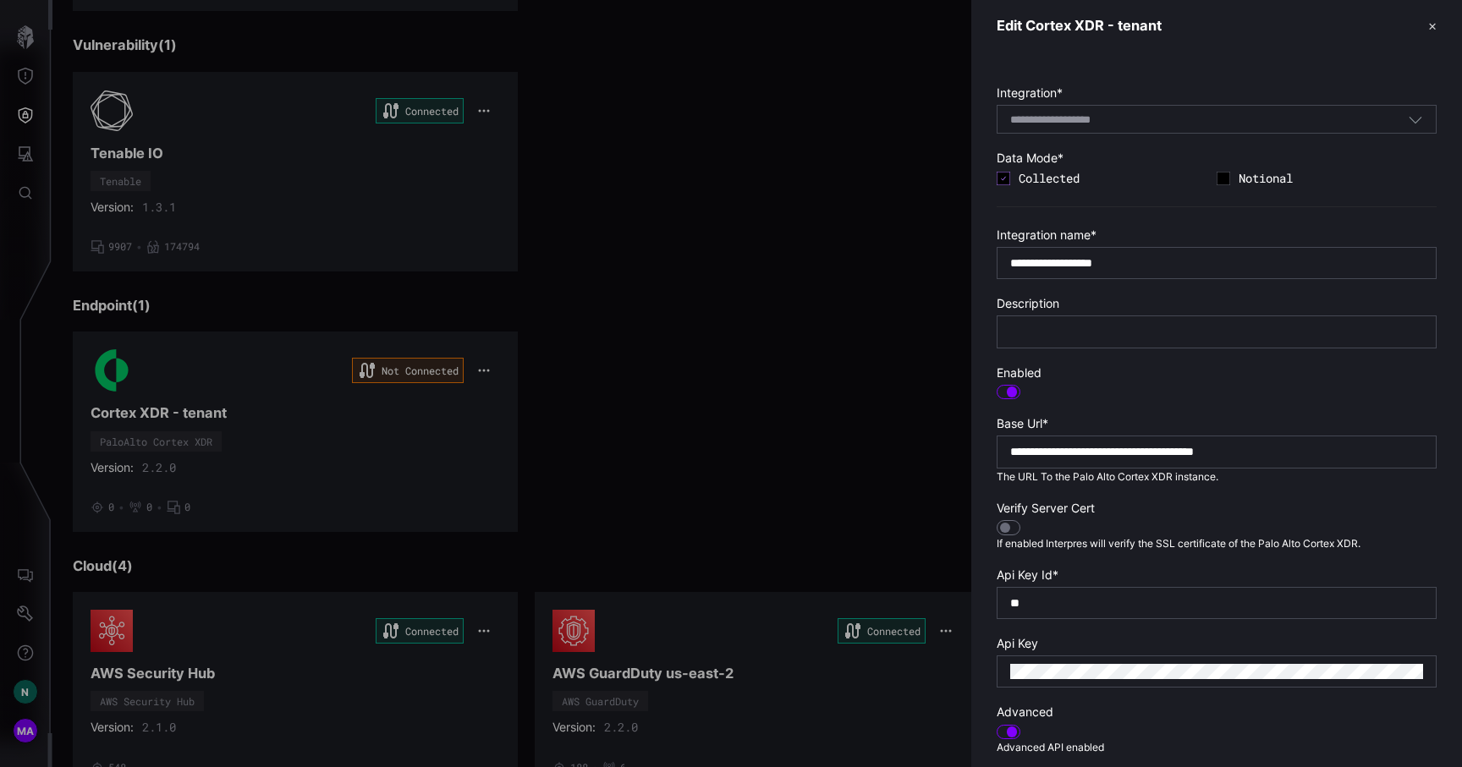
click at [70, 406] on div at bounding box center [731, 383] width 1462 height 767
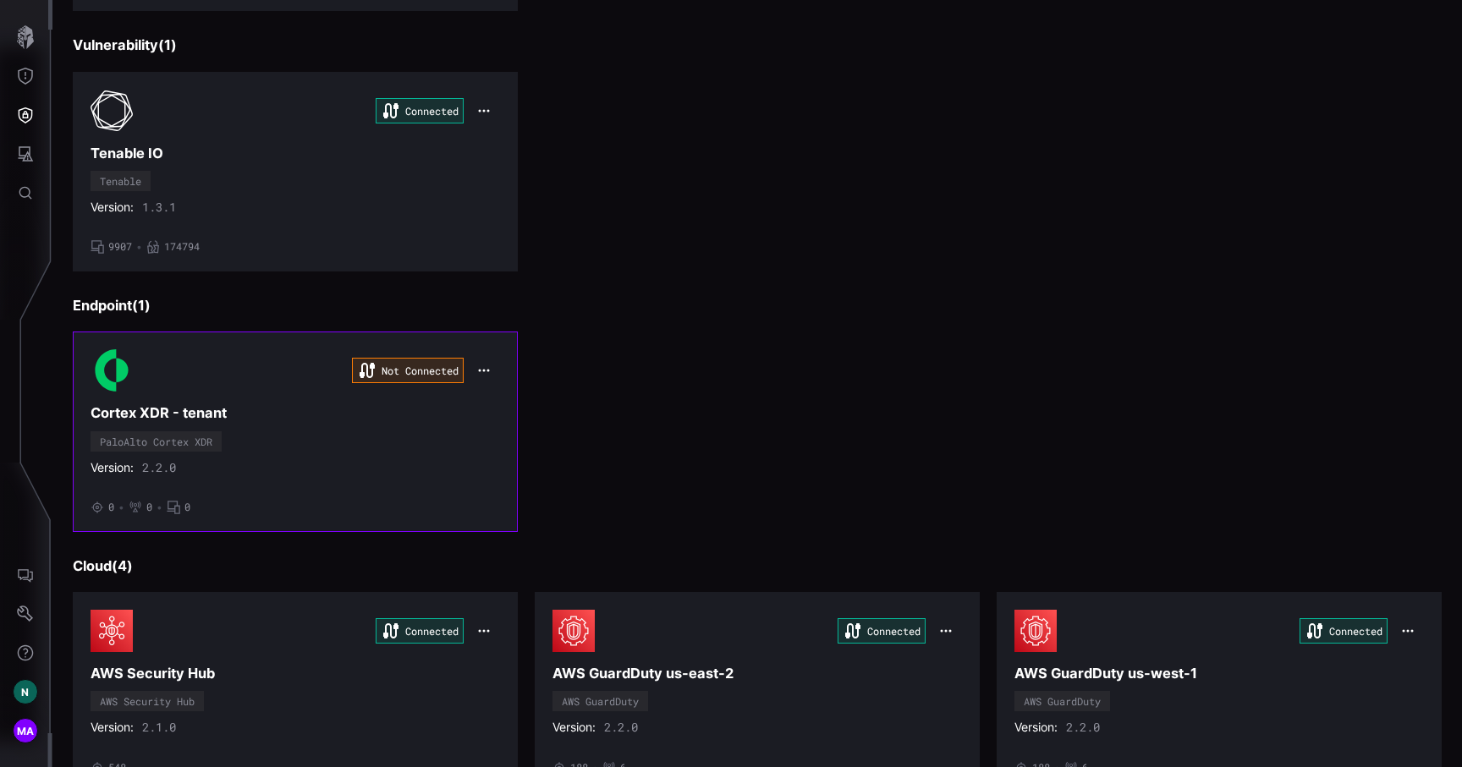
click at [191, 451] on div "PaloAlto Cortex XDR" at bounding box center [156, 441] width 131 height 20
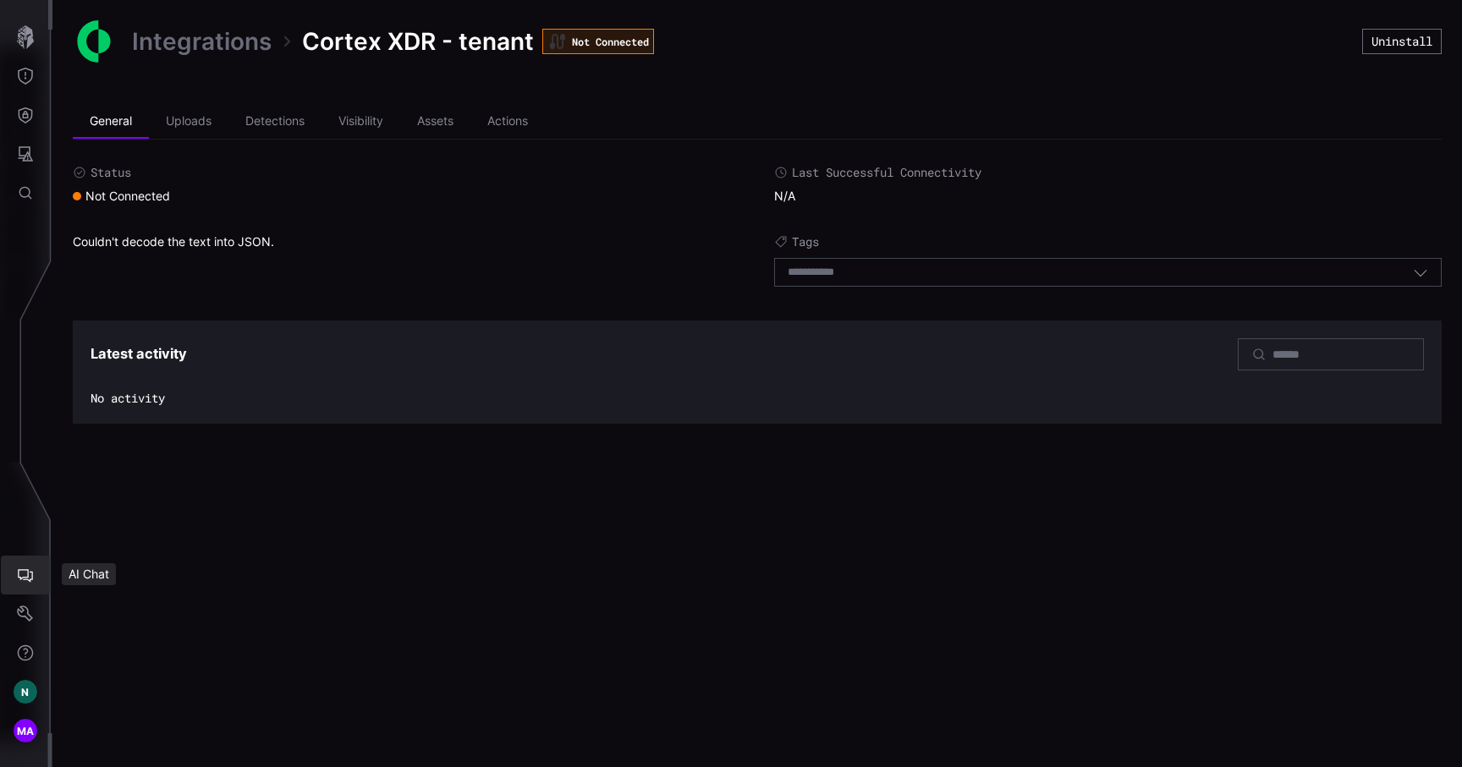
click at [17, 578] on icon "AI Chat" at bounding box center [25, 575] width 17 height 17
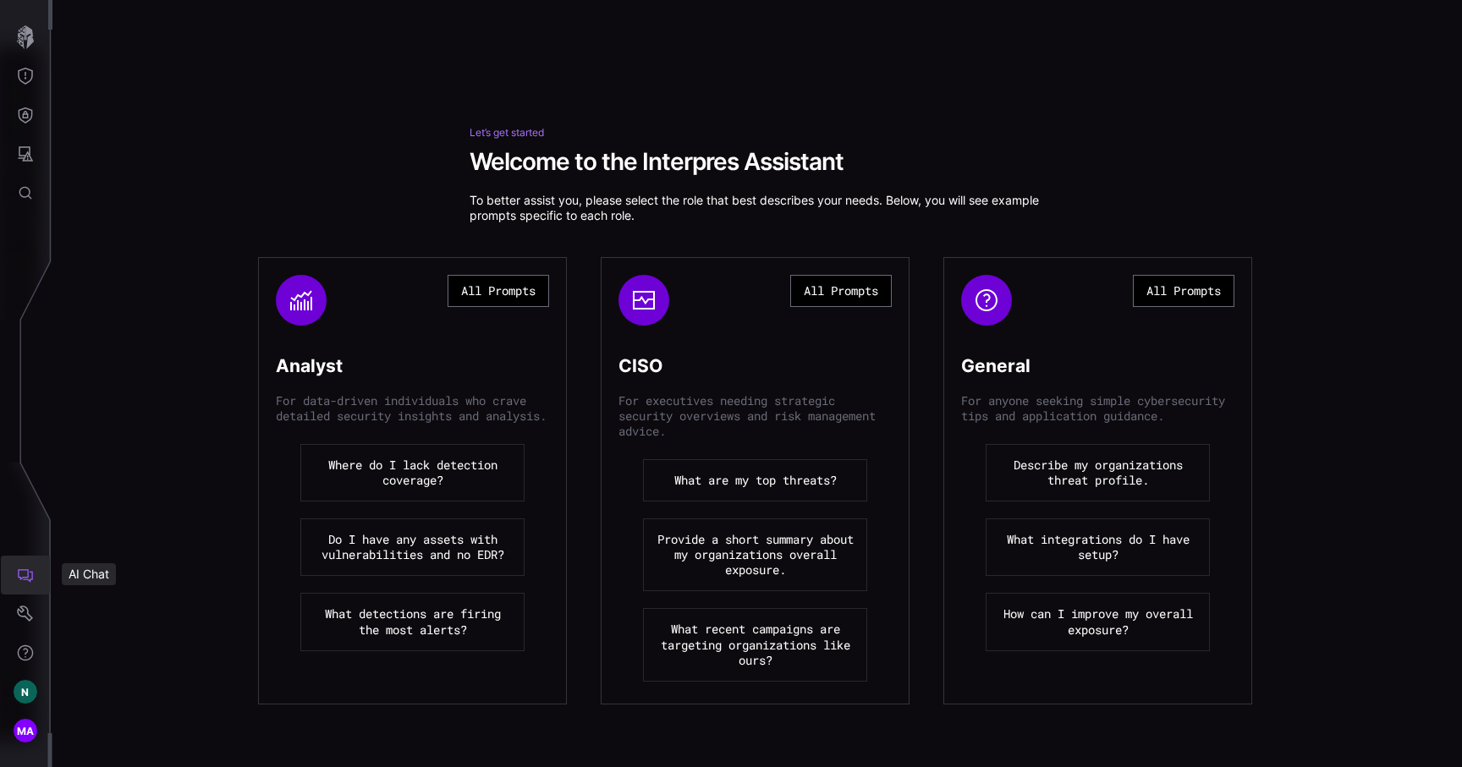
click at [22, 575] on icon "AI Chat" at bounding box center [25, 575] width 17 height 17
click at [26, 678] on button "N" at bounding box center [25, 691] width 49 height 39
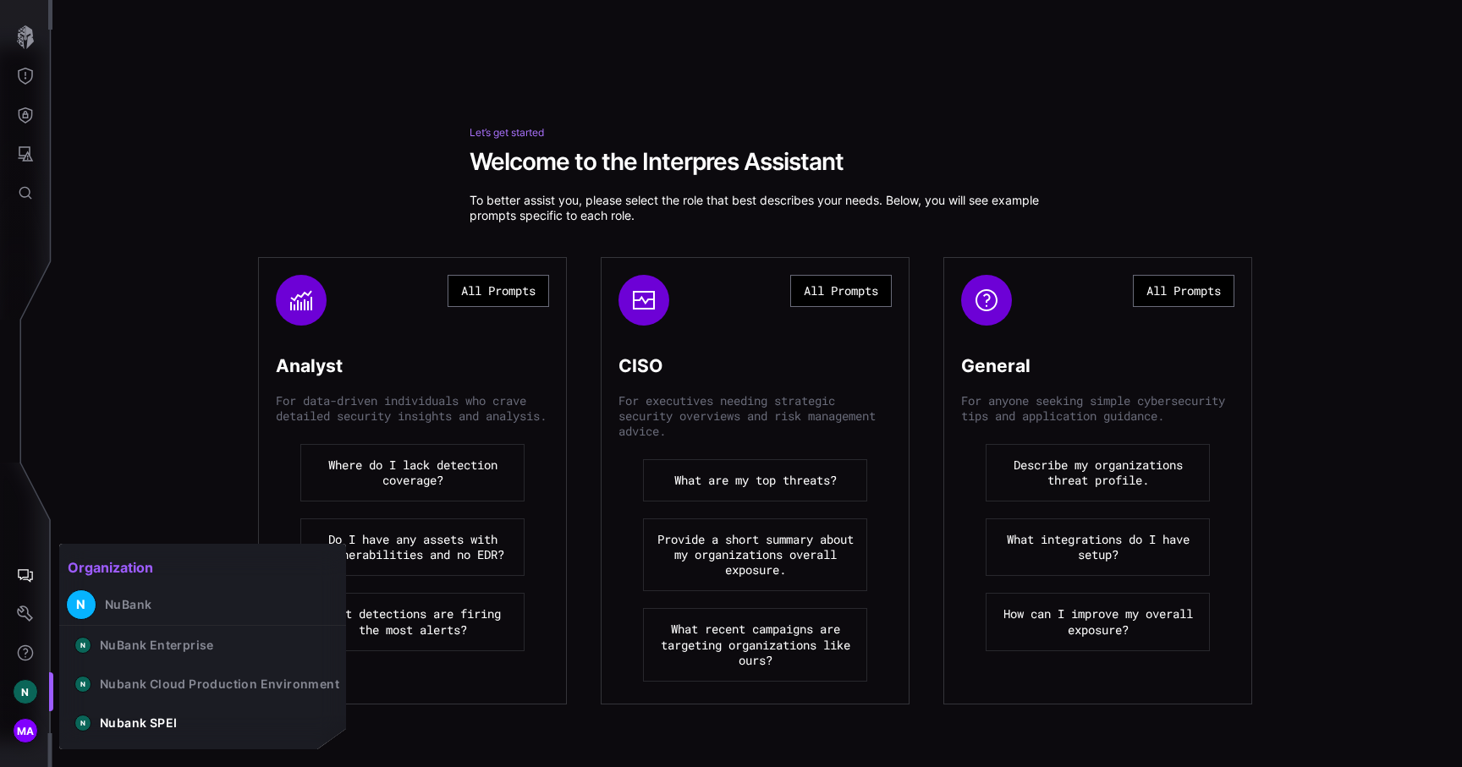
click at [31, 589] on div at bounding box center [731, 383] width 1462 height 767
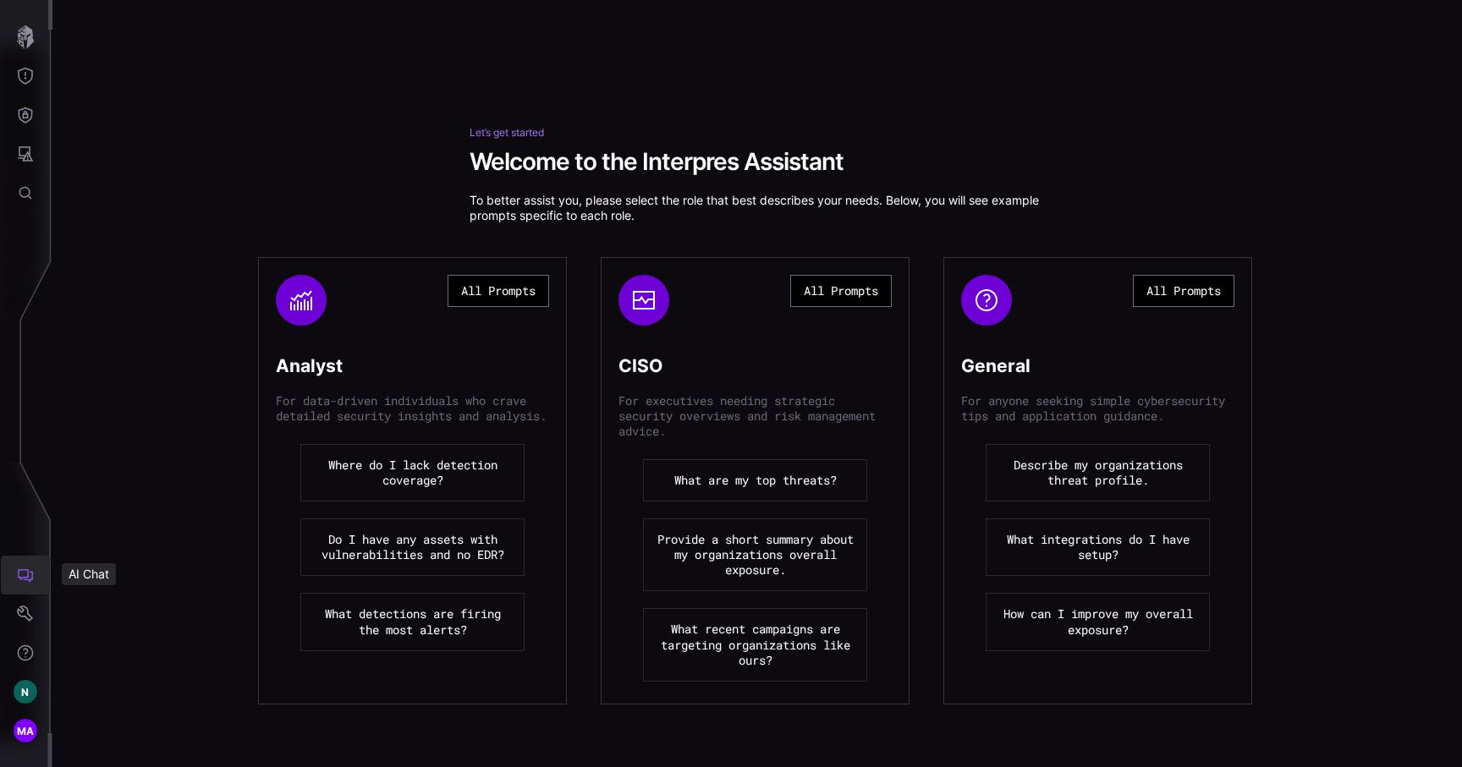
click at [30, 582] on icon "AI Chat" at bounding box center [25, 575] width 17 height 17
click at [29, 675] on button "N" at bounding box center [25, 691] width 49 height 39
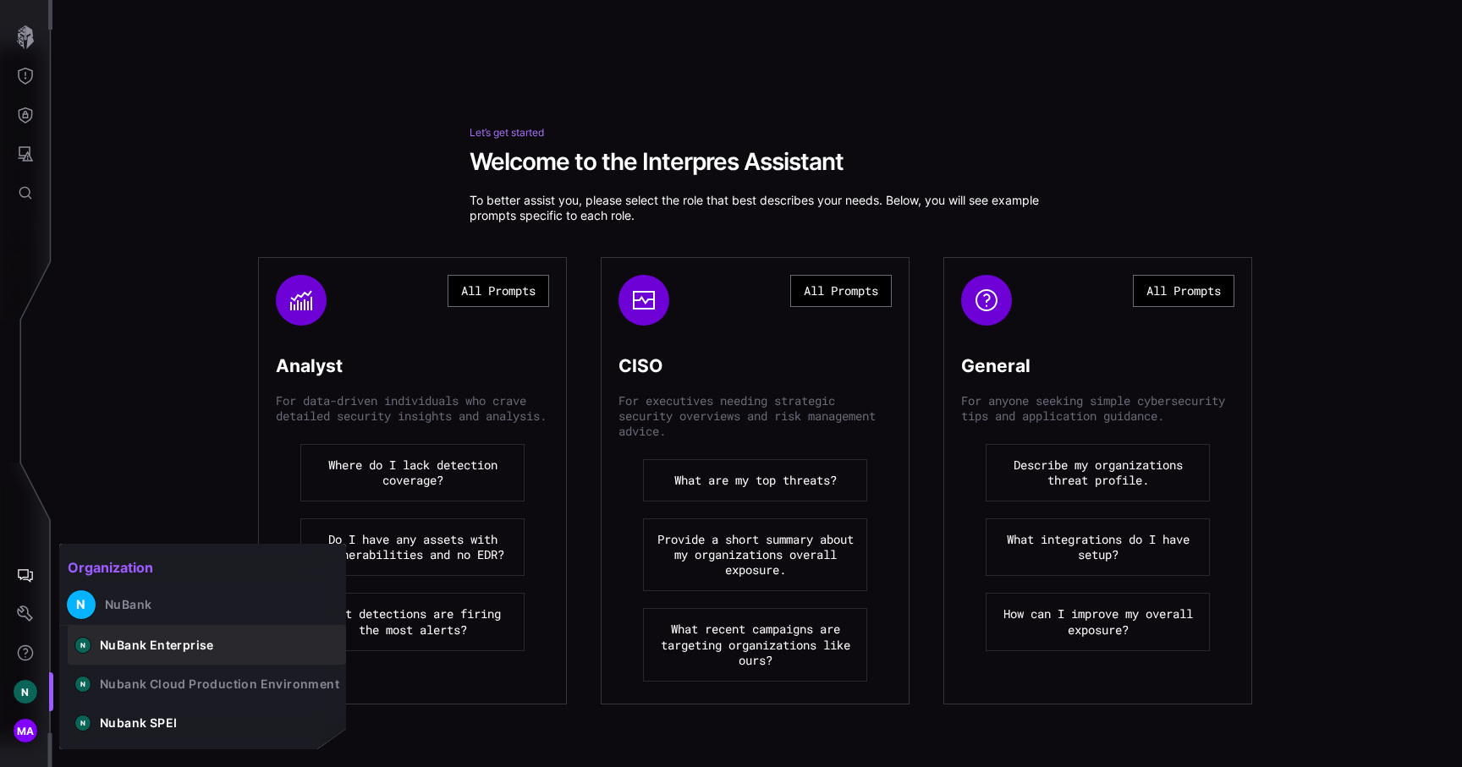
click at [118, 652] on div "NuBank Enterprise" at bounding box center [157, 645] width 114 height 15
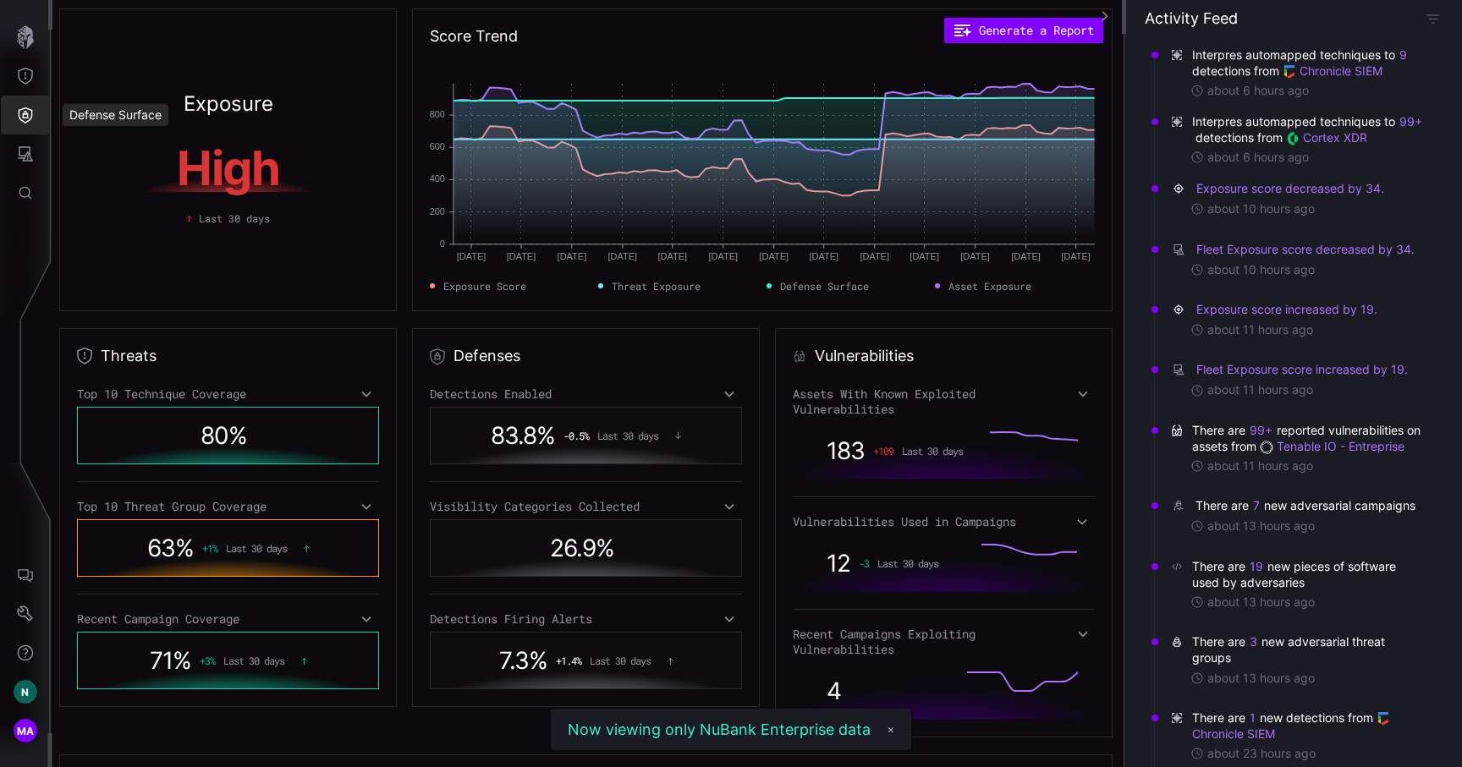
click at [28, 123] on icon "Defense Surface" at bounding box center [25, 115] width 17 height 17
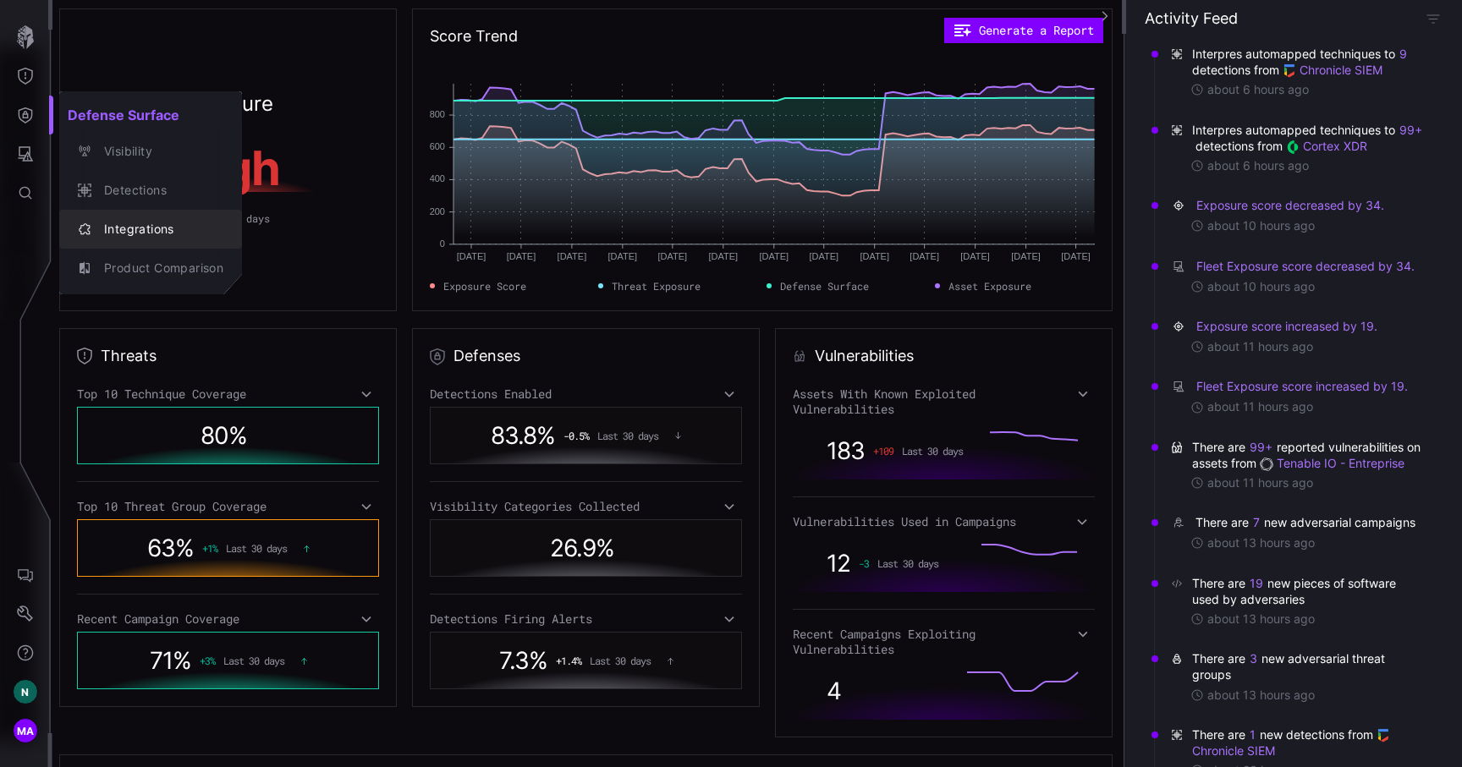
click at [156, 217] on div "Integrations" at bounding box center [150, 229] width 169 height 24
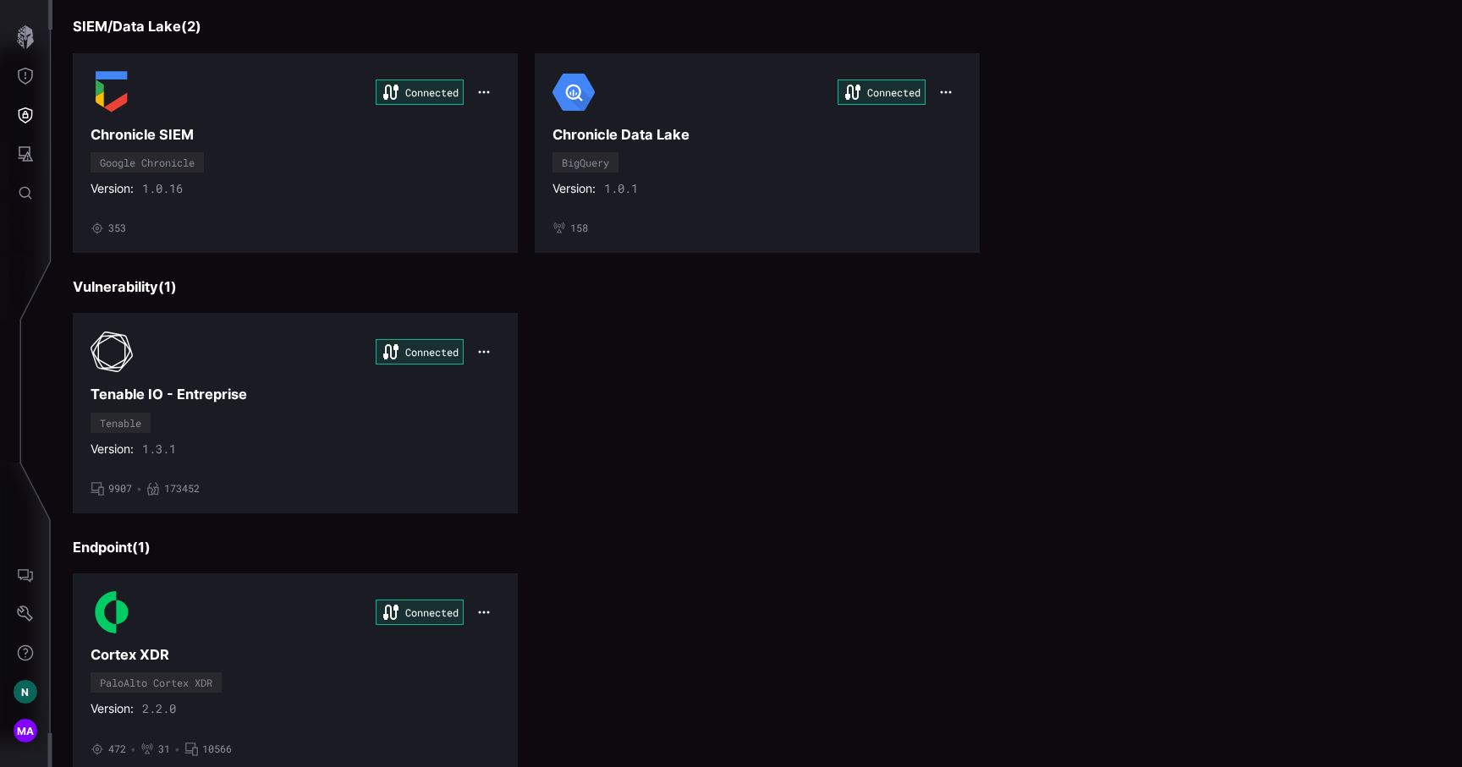
scroll to position [175, 0]
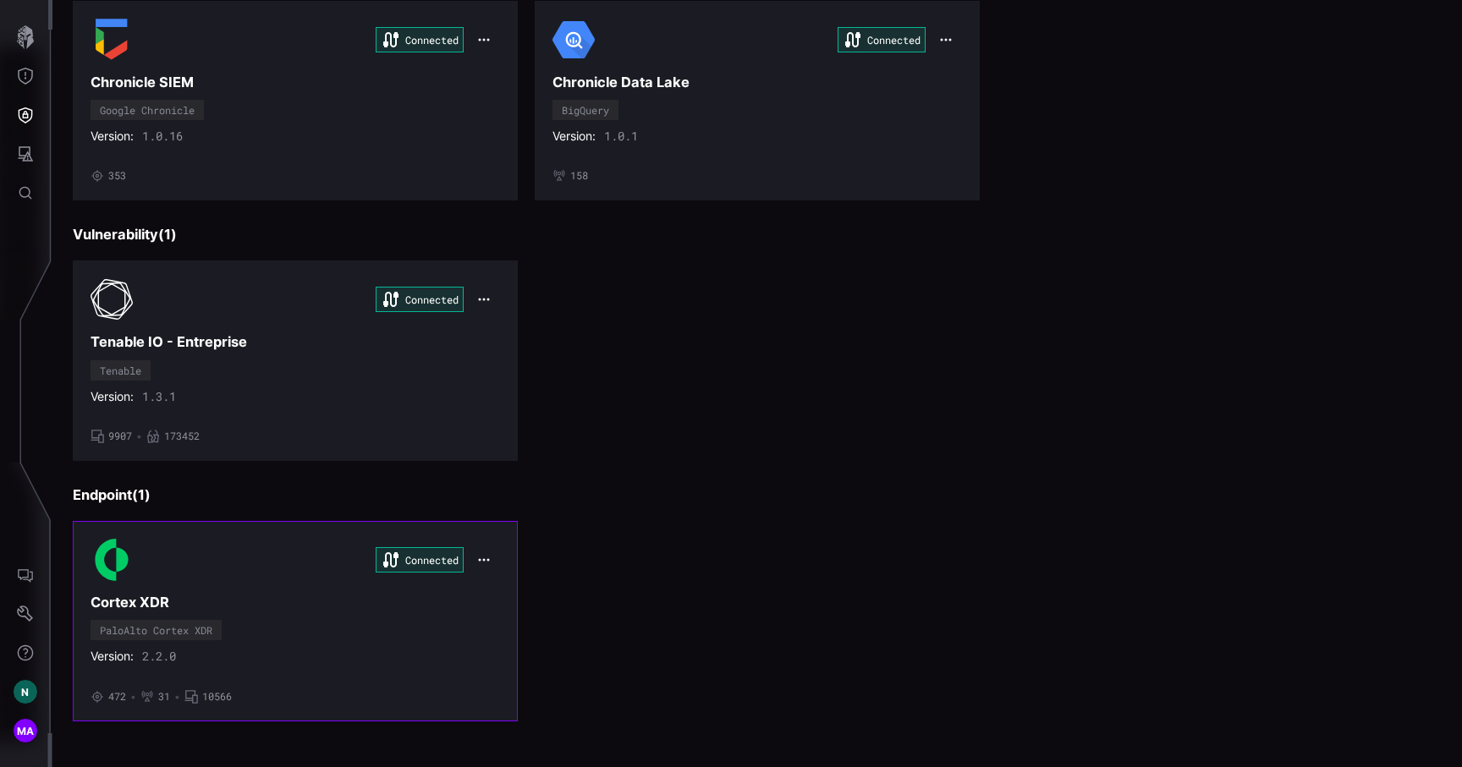
click at [491, 557] on button "button" at bounding box center [484, 560] width 32 height 24
click at [499, 596] on div "Edit" at bounding box center [515, 597] width 58 height 14
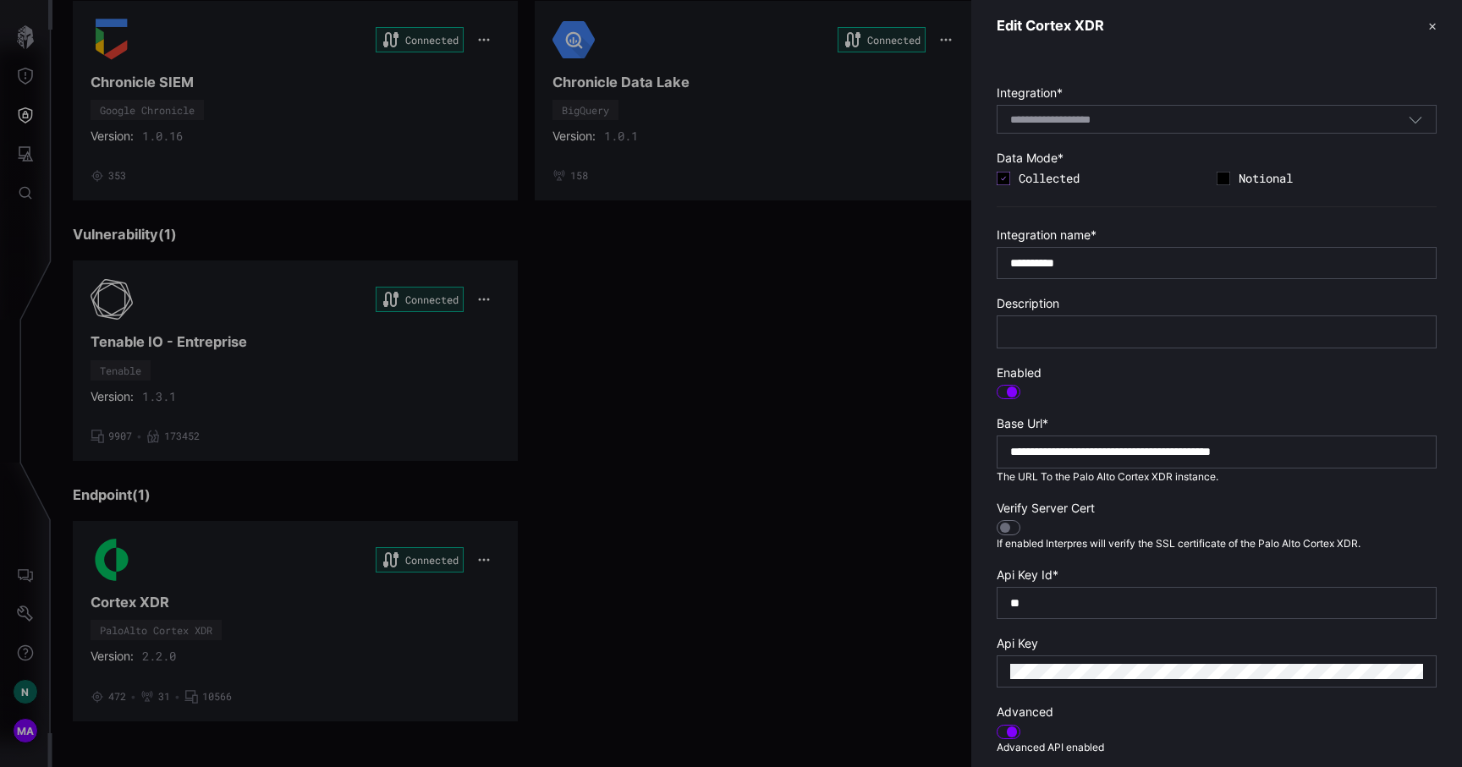
click at [628, 552] on div at bounding box center [731, 383] width 1462 height 767
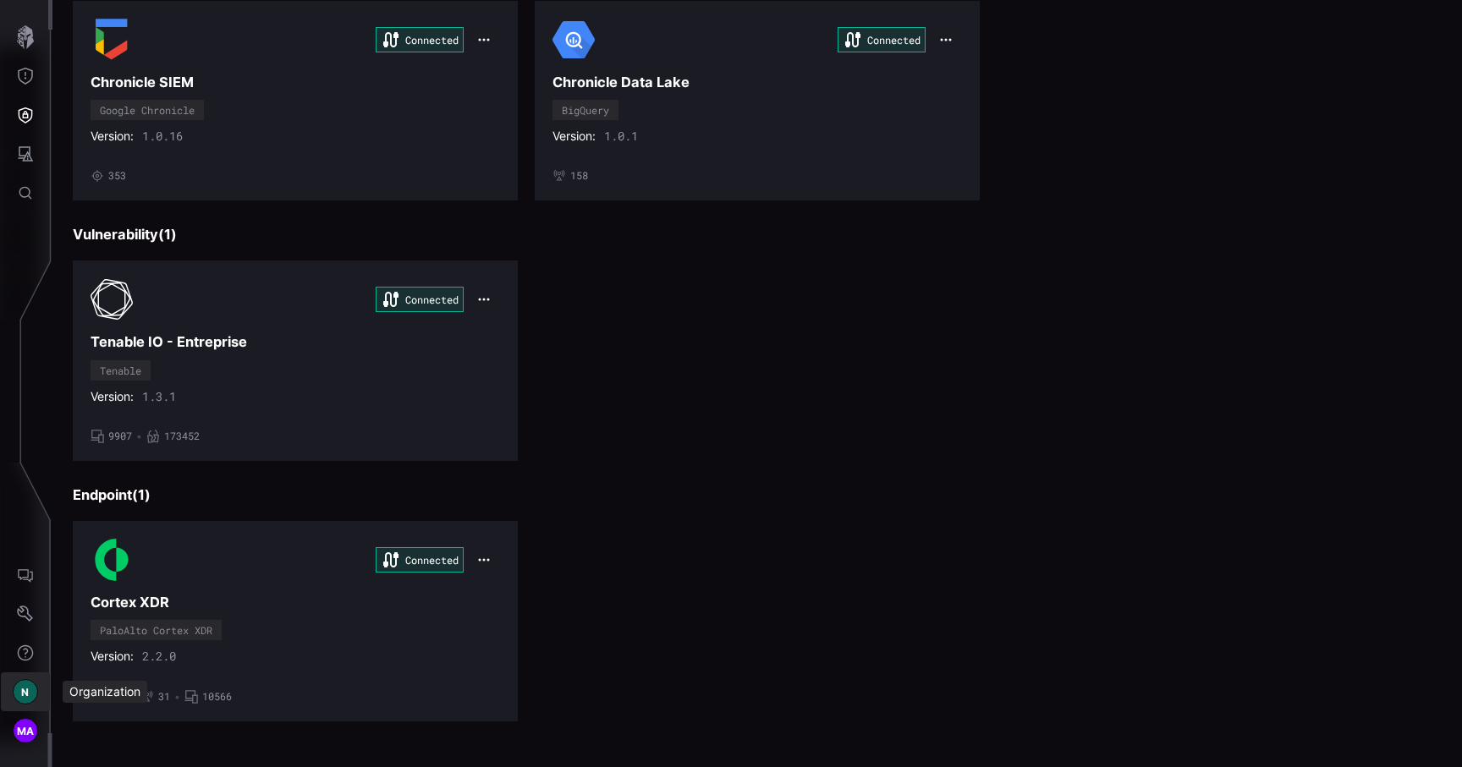
click at [19, 683] on div "N" at bounding box center [25, 691] width 25 height 25
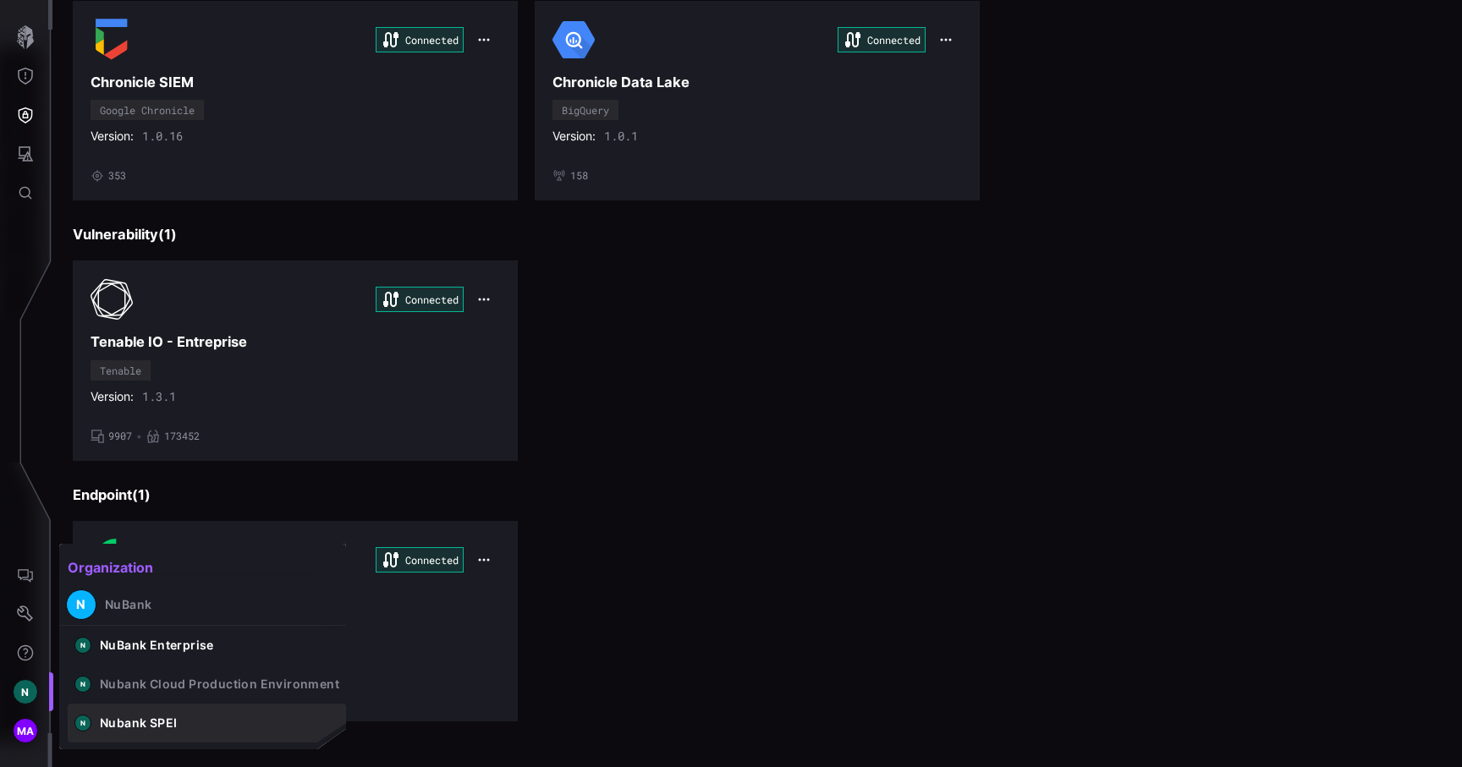
click at [106, 710] on button "N Nubank SPEI" at bounding box center [207, 723] width 278 height 39
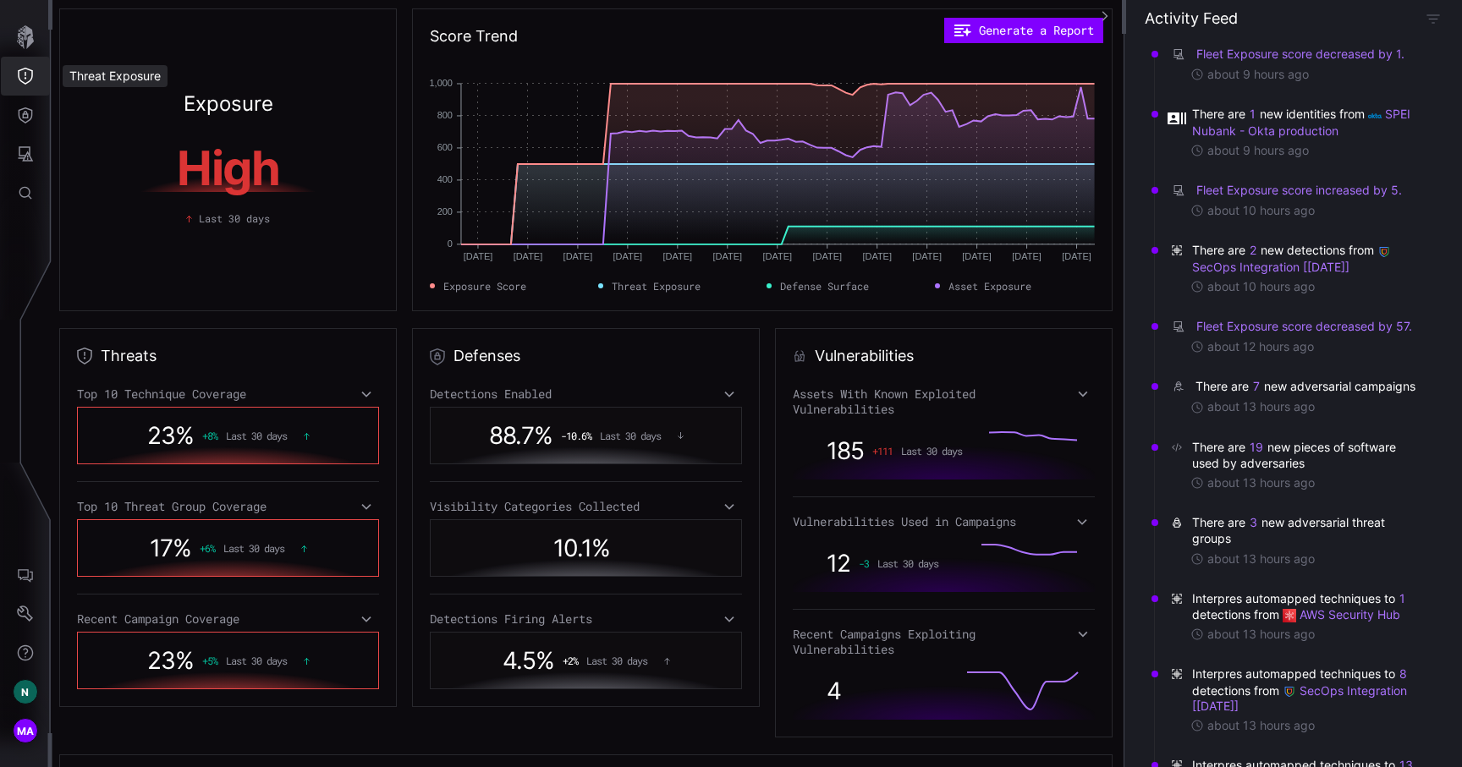
click at [22, 107] on icon "Defense Surface" at bounding box center [25, 115] width 17 height 17
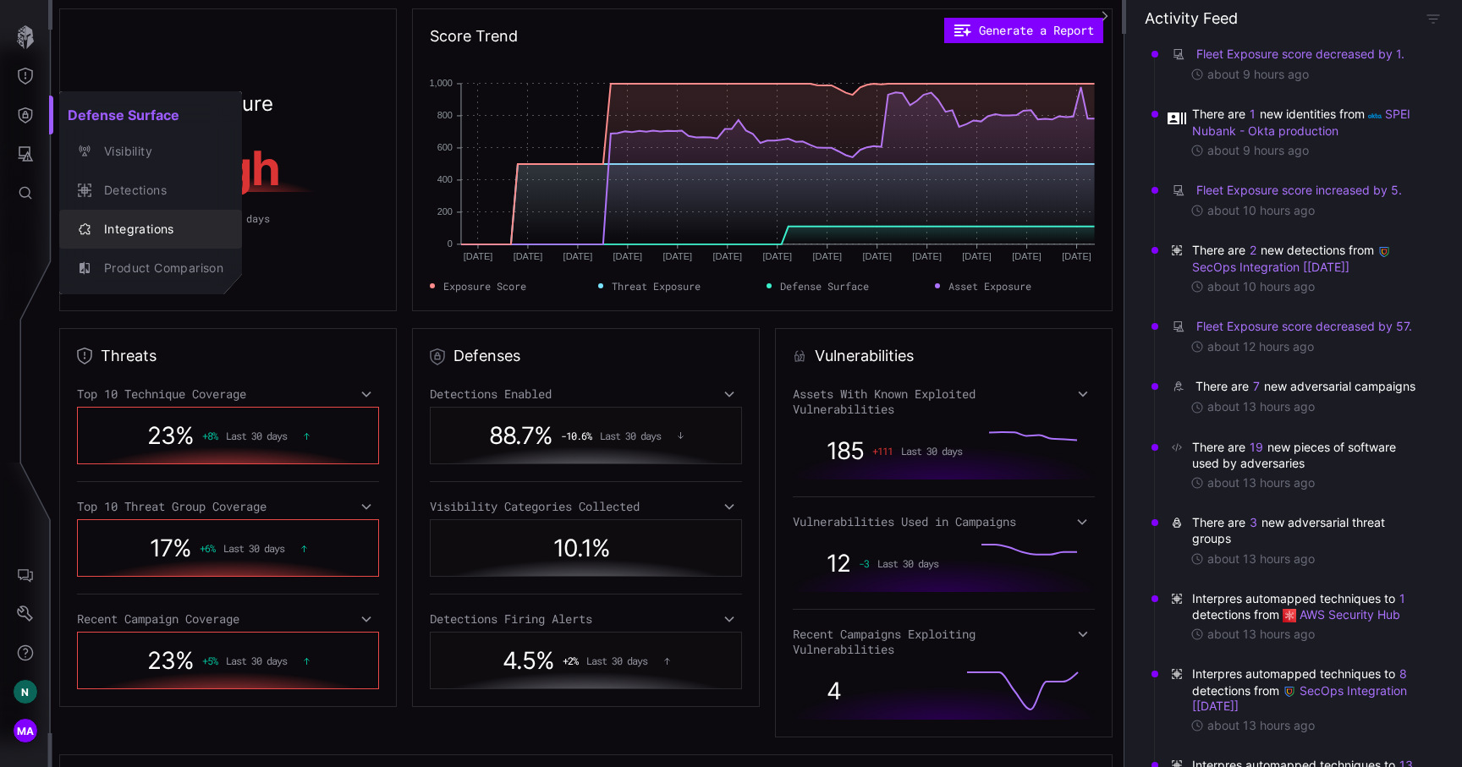
click at [131, 234] on div "Integrations" at bounding box center [160, 229] width 128 height 21
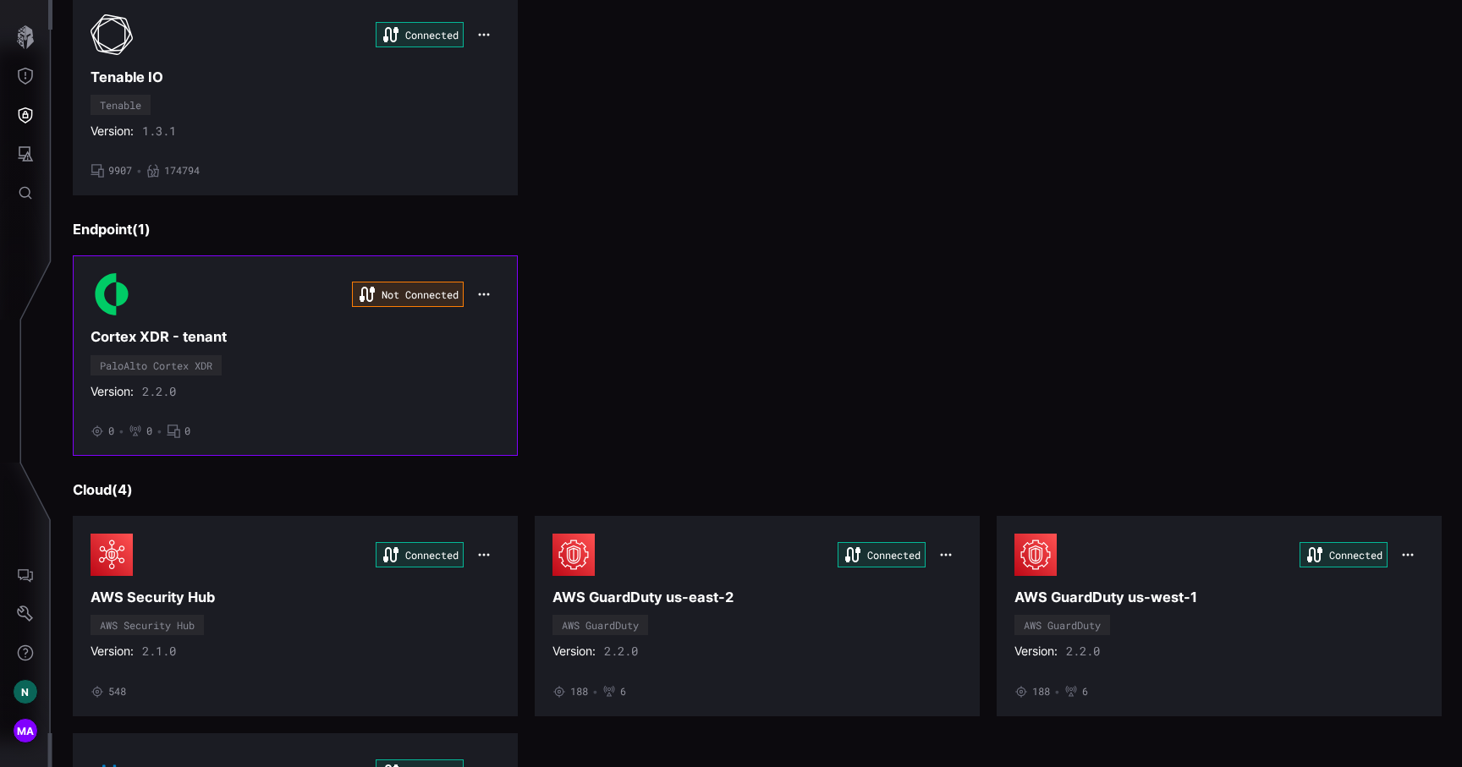
scroll to position [497, 0]
click at [478, 335] on h3 "Cortex XDR - tenant" at bounding box center [295, 336] width 409 height 18
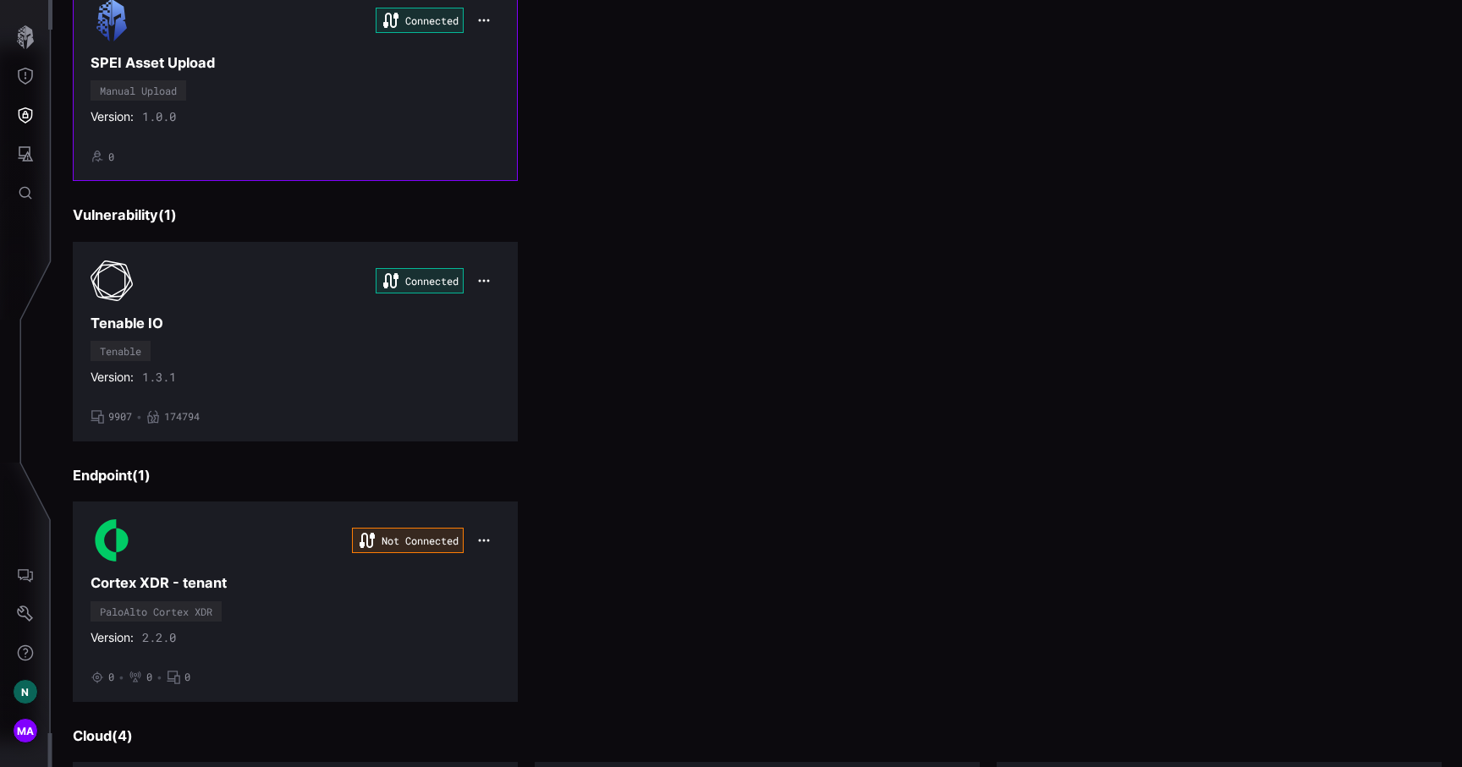
scroll to position [279, 0]
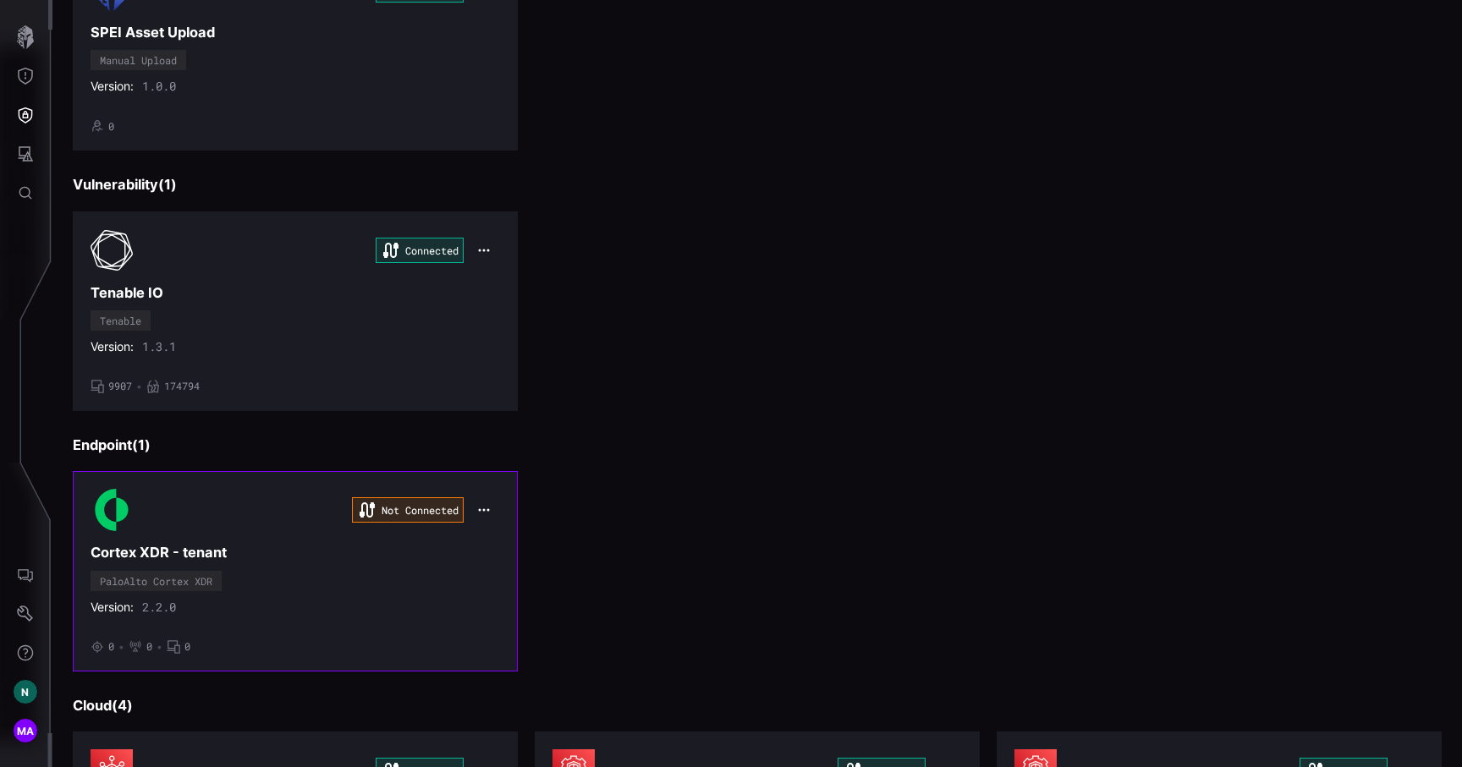
click at [486, 502] on button "button" at bounding box center [484, 510] width 32 height 24
click at [491, 542] on div "Edit" at bounding box center [515, 548] width 58 height 14
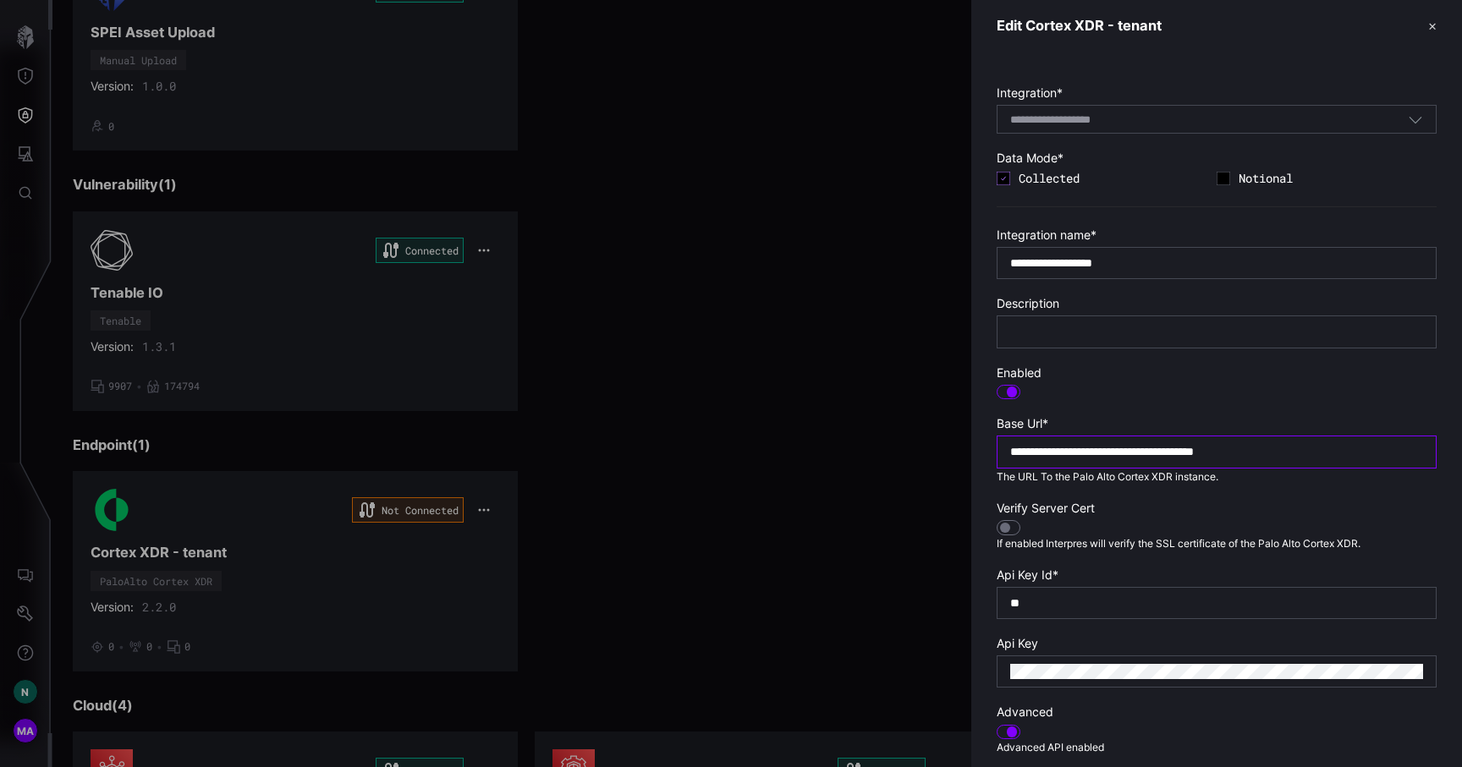
click at [1070, 453] on input "**********" at bounding box center [1216, 451] width 413 height 15
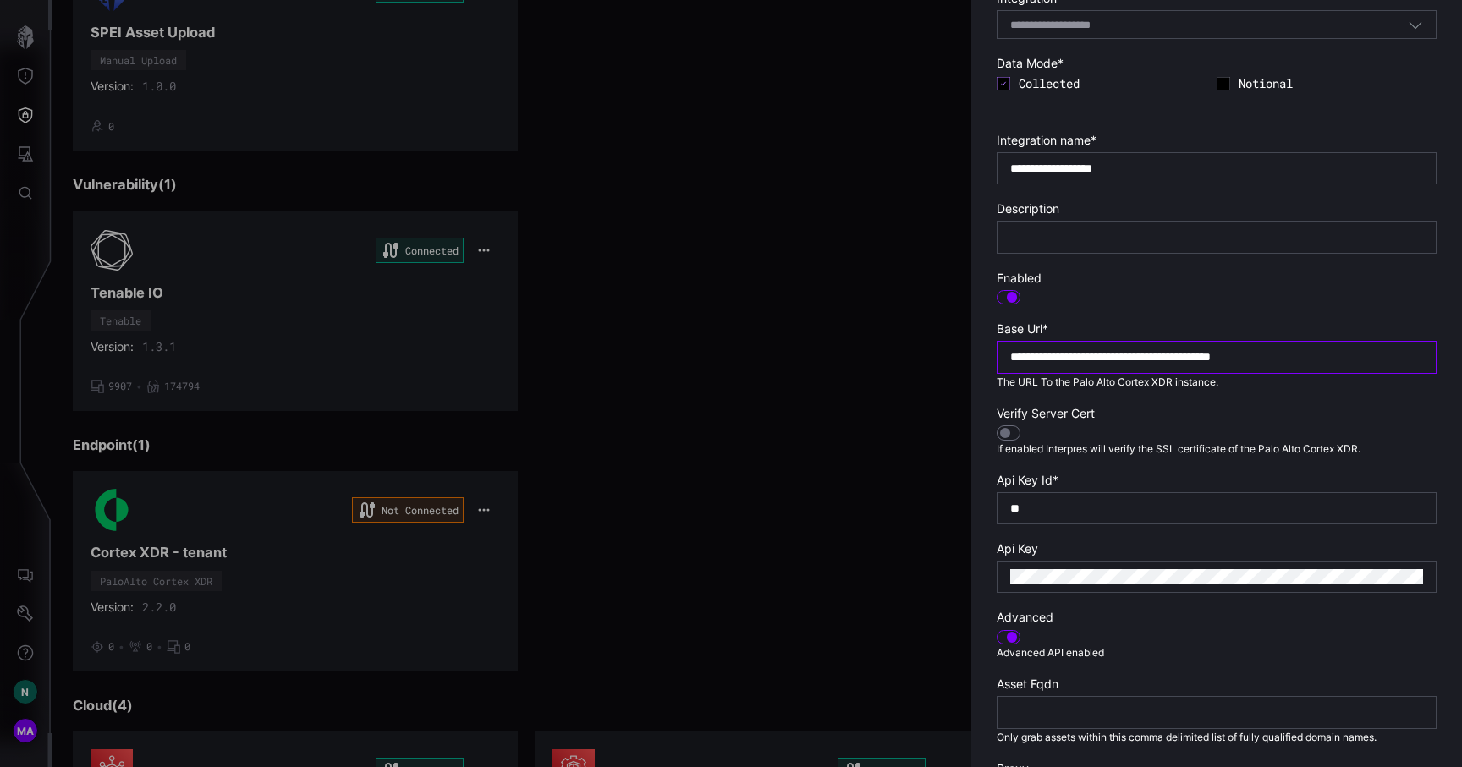
scroll to position [216, 0]
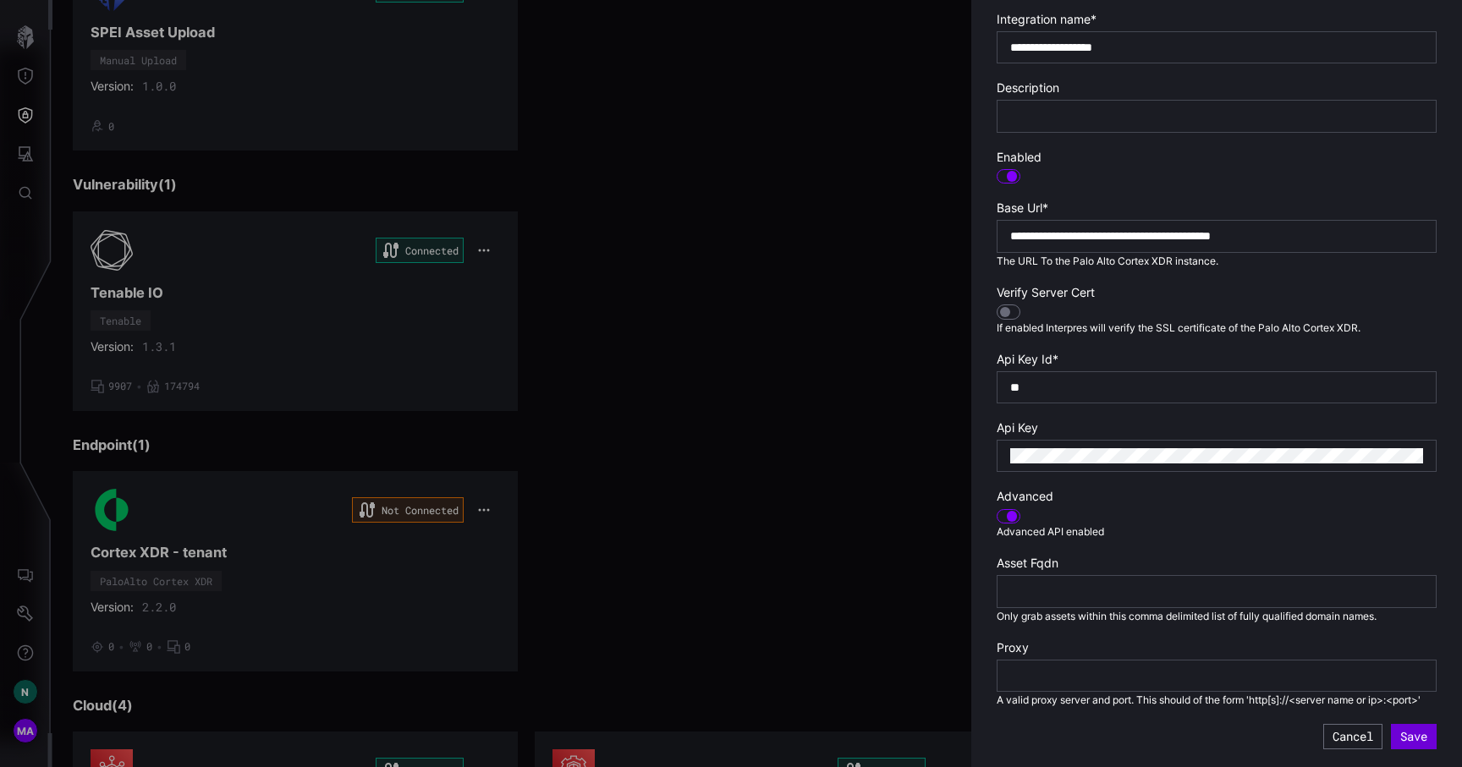
click at [1419, 742] on button "Save" at bounding box center [1414, 736] width 46 height 25
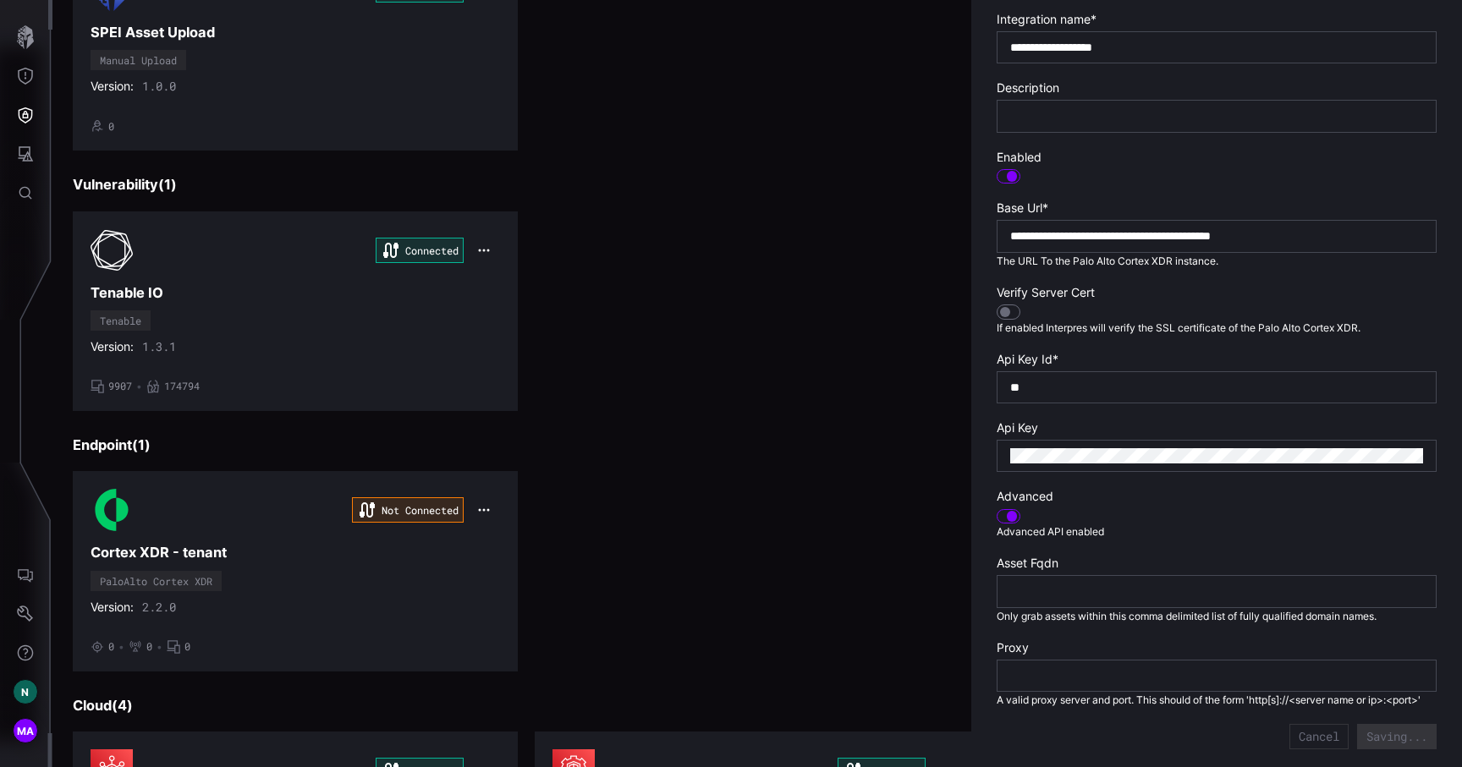
type input "**********"
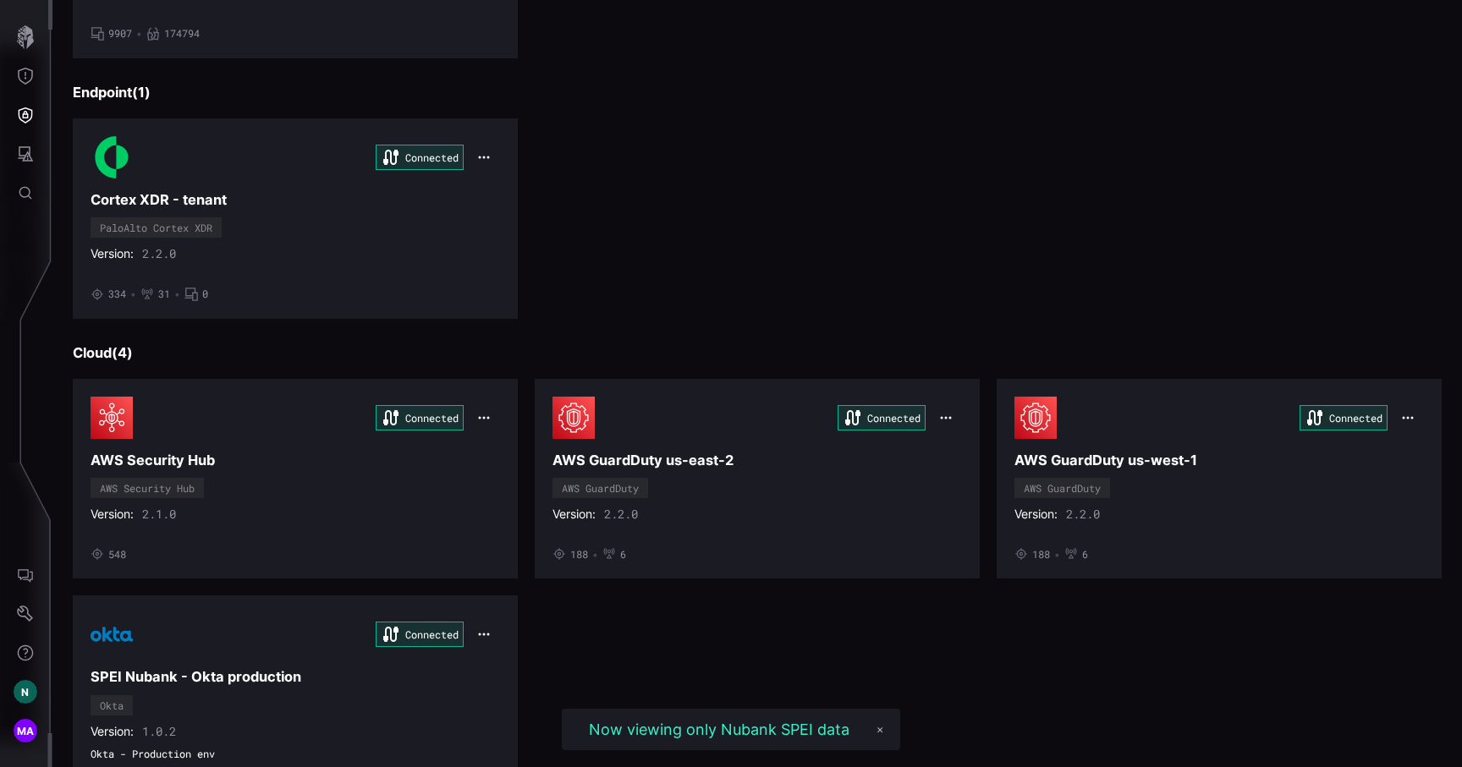
scroll to position [583, 0]
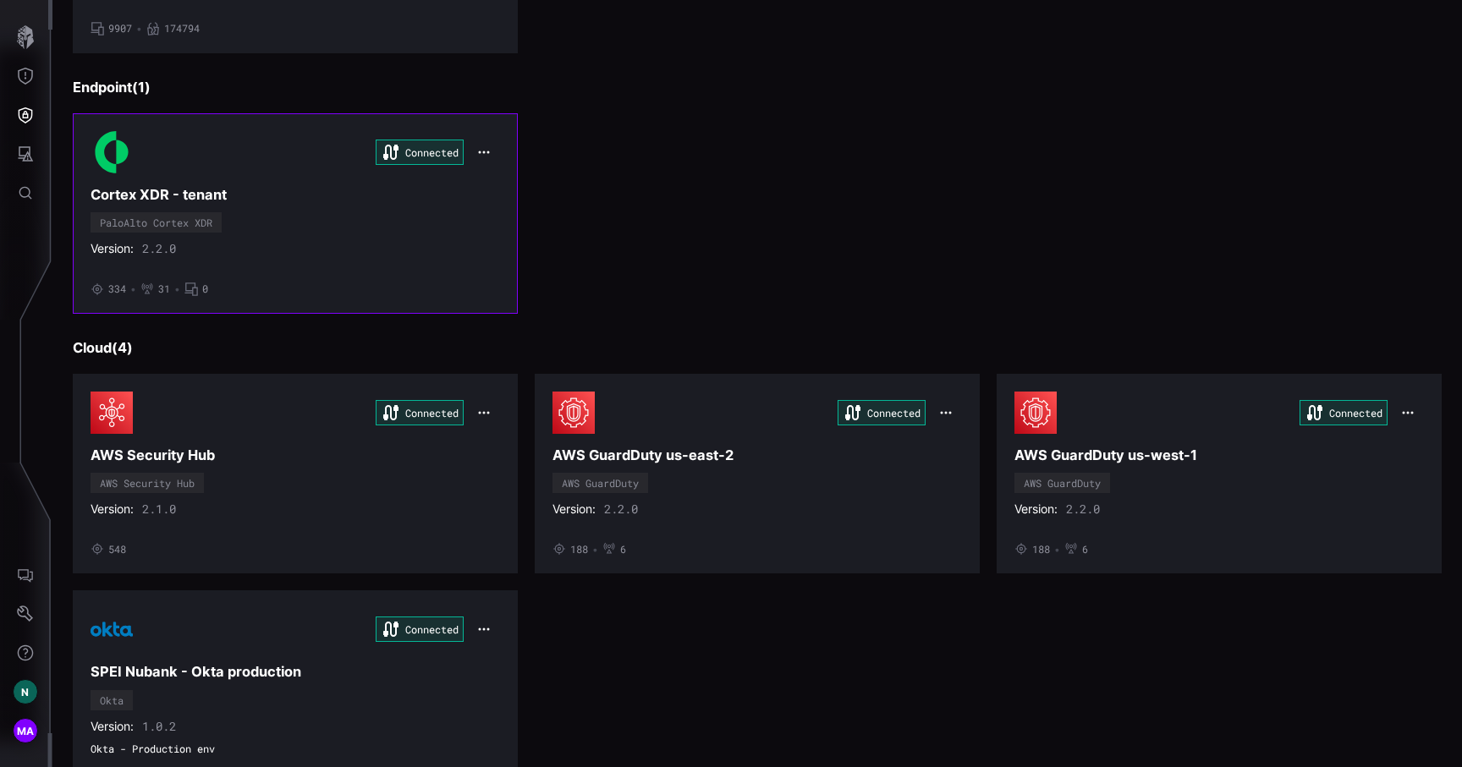
click at [324, 205] on div "Connected Cortex XDR - tenant PaloAlto Cortex XDR Version: 2.2.0 • 334 • 31 • 0" at bounding box center [295, 213] width 409 height 164
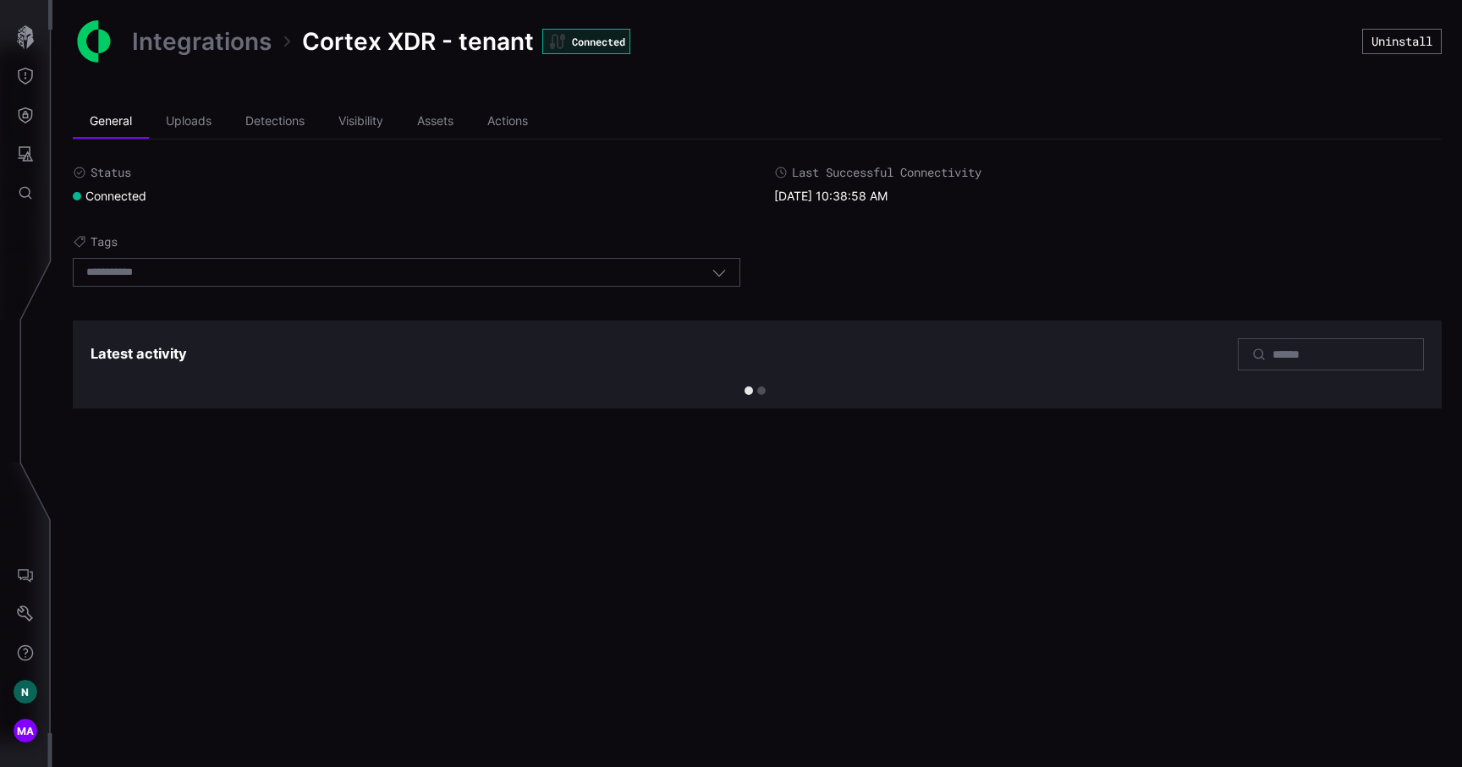
click at [207, 41] on link "Integrations" at bounding box center [202, 41] width 140 height 30
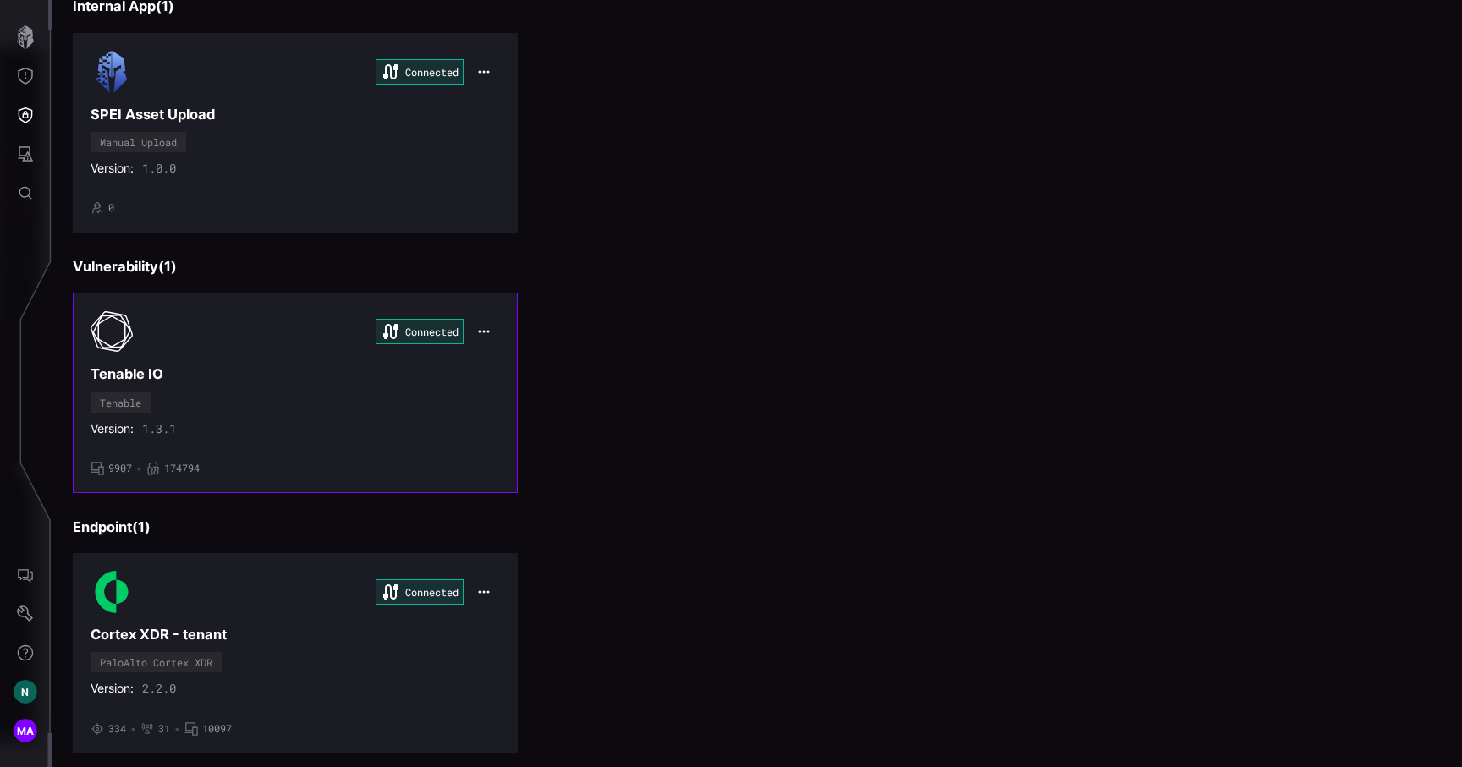
scroll to position [169, 0]
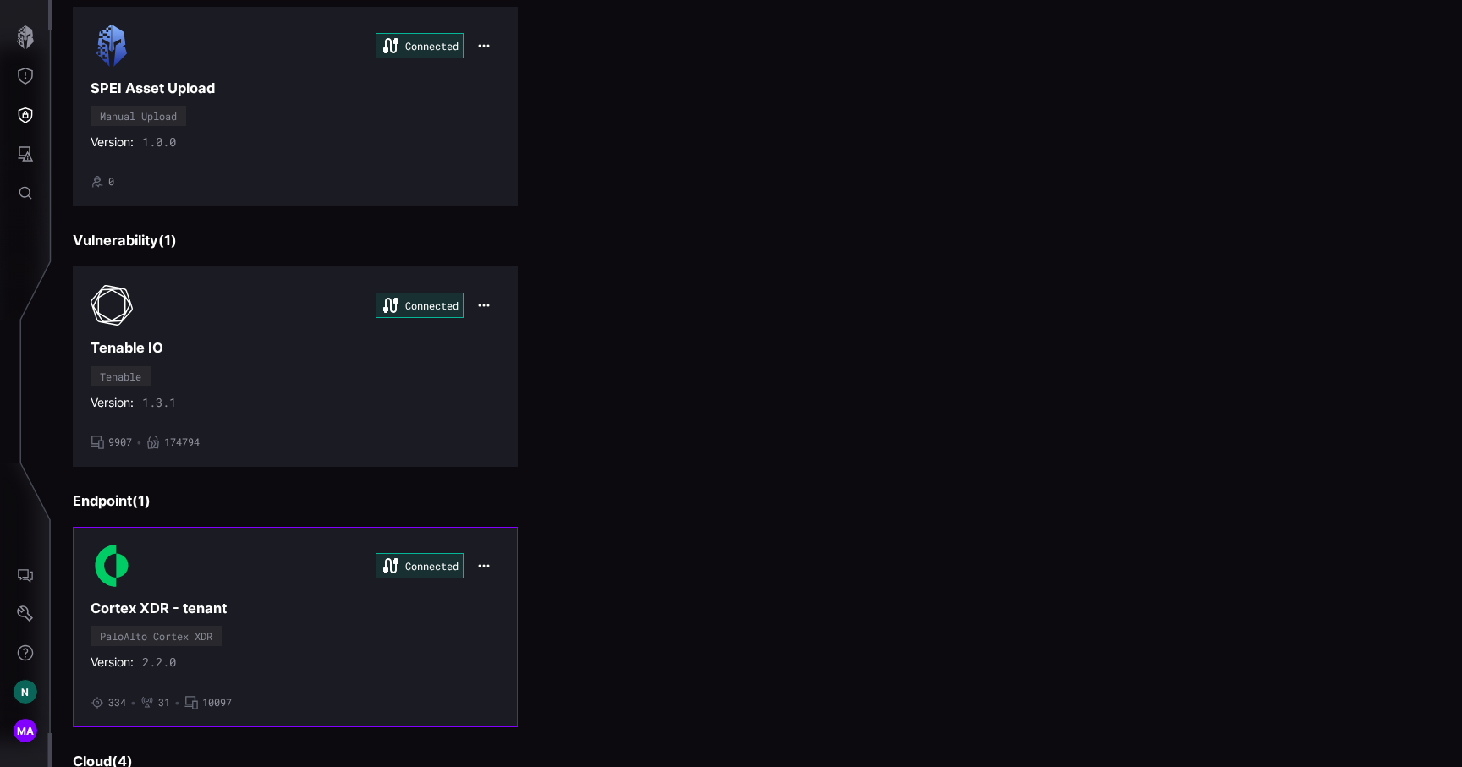
click at [485, 563] on icon "button" at bounding box center [484, 566] width 14 height 14
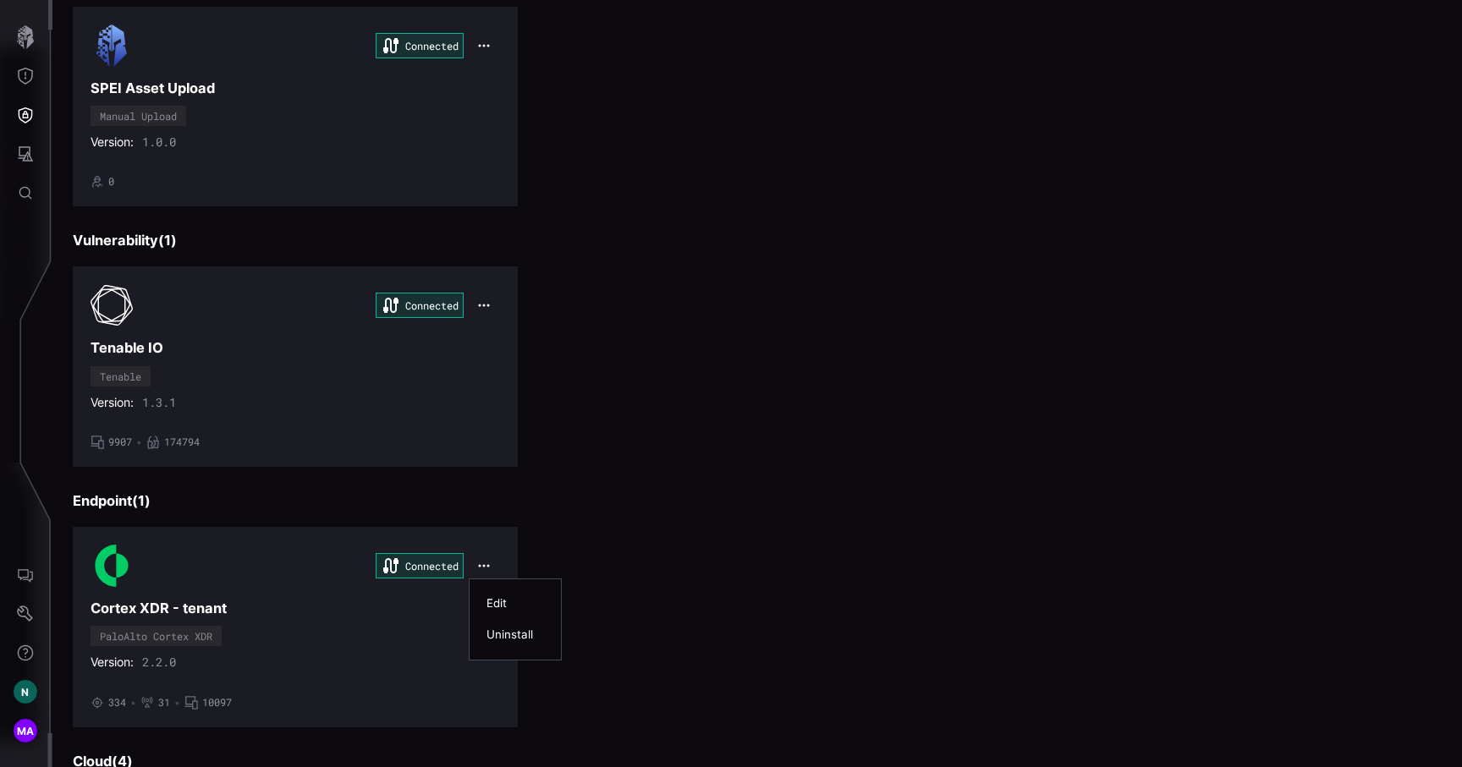
click at [508, 595] on div "Edit" at bounding box center [515, 603] width 74 height 31
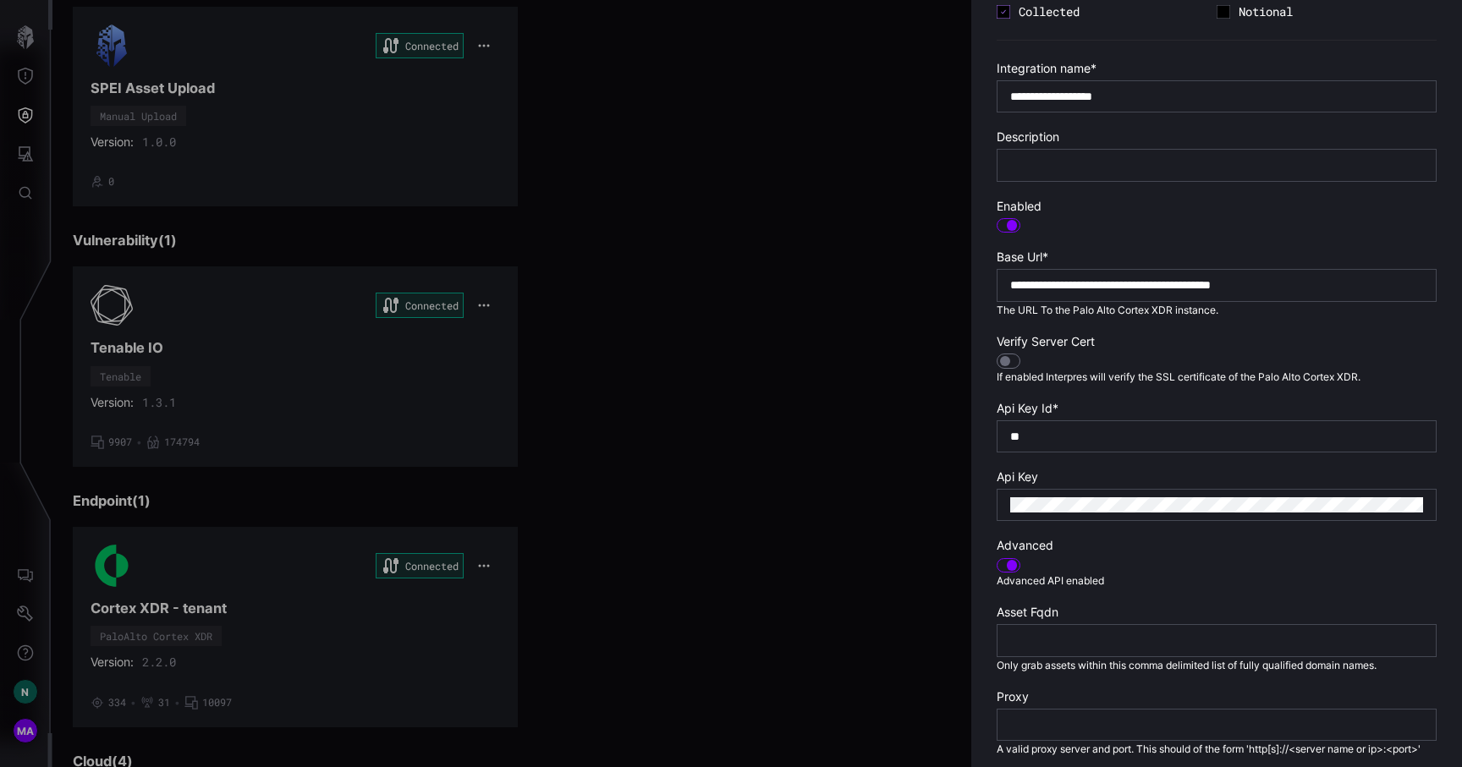
scroll to position [216, 0]
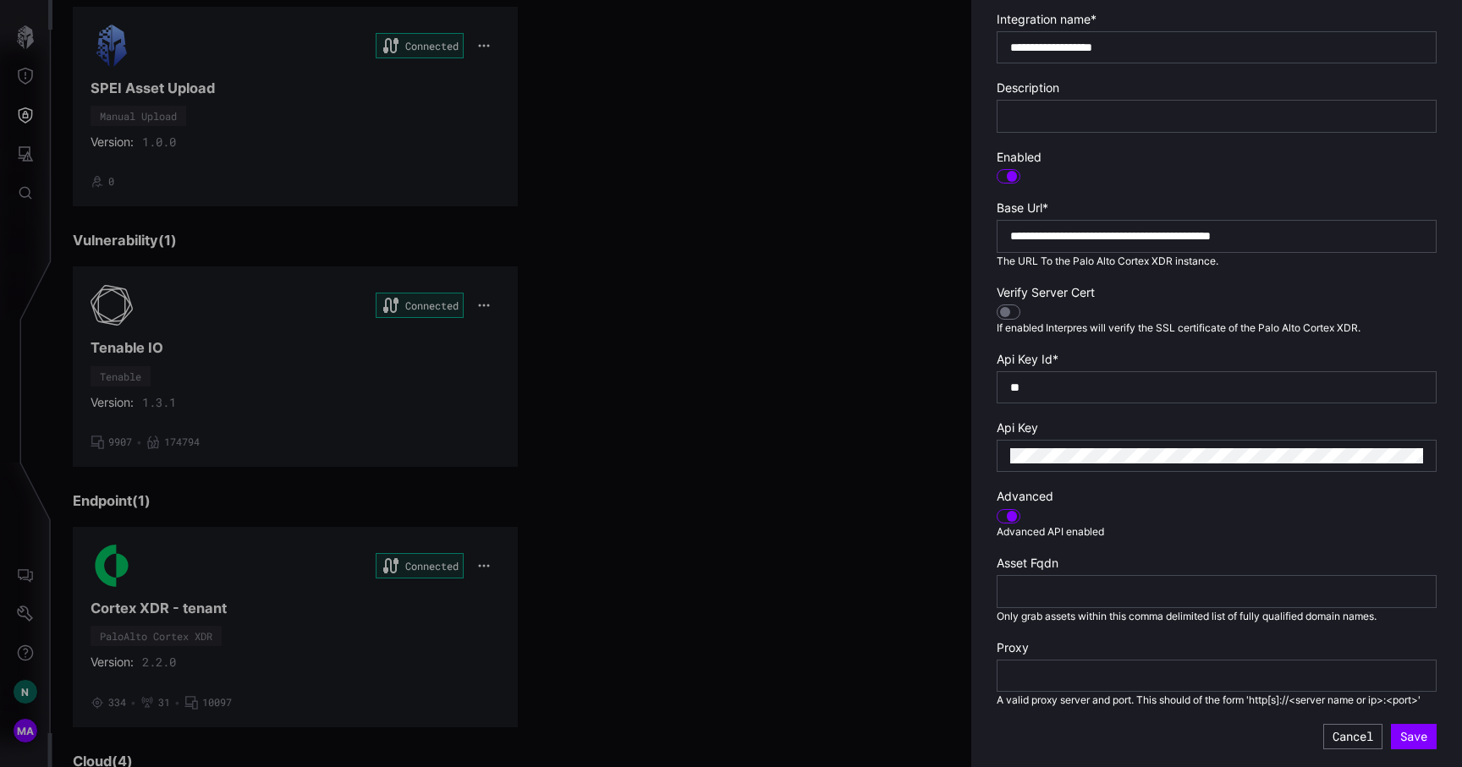
click at [792, 482] on div at bounding box center [731, 383] width 1462 height 767
